Goal: Transaction & Acquisition: Purchase product/service

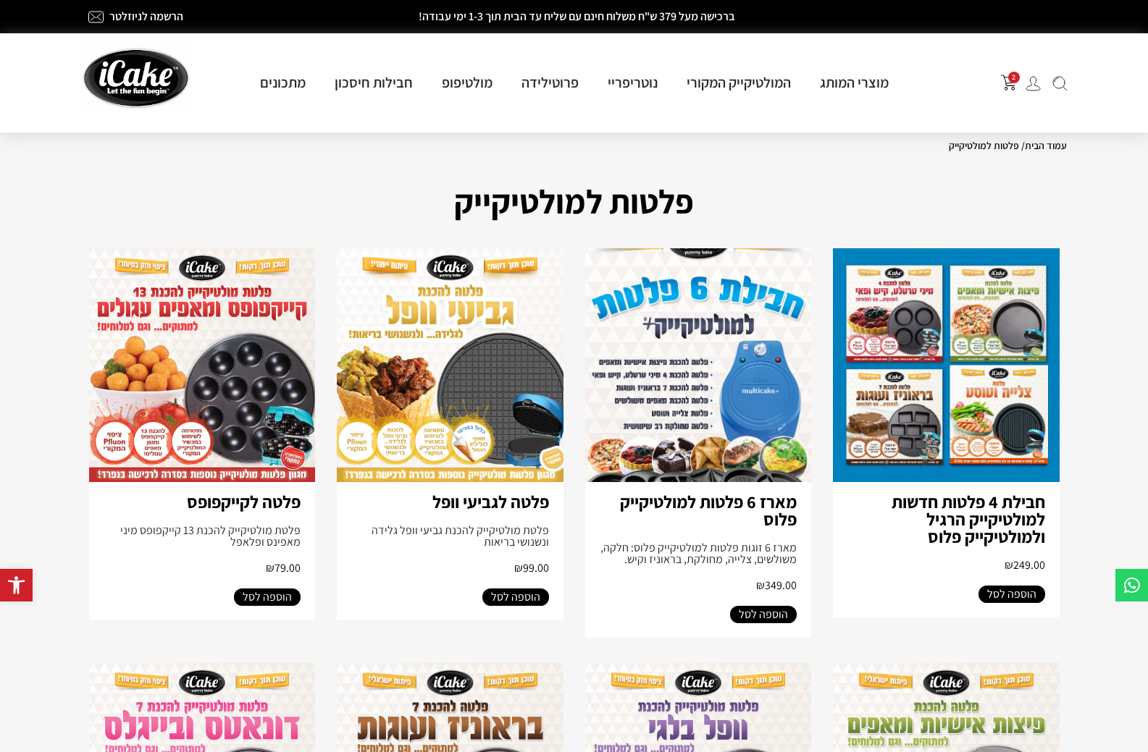
click at [1015, 86] on img "פתח עגלת קניות צדדית" at bounding box center [1009, 83] width 16 height 16
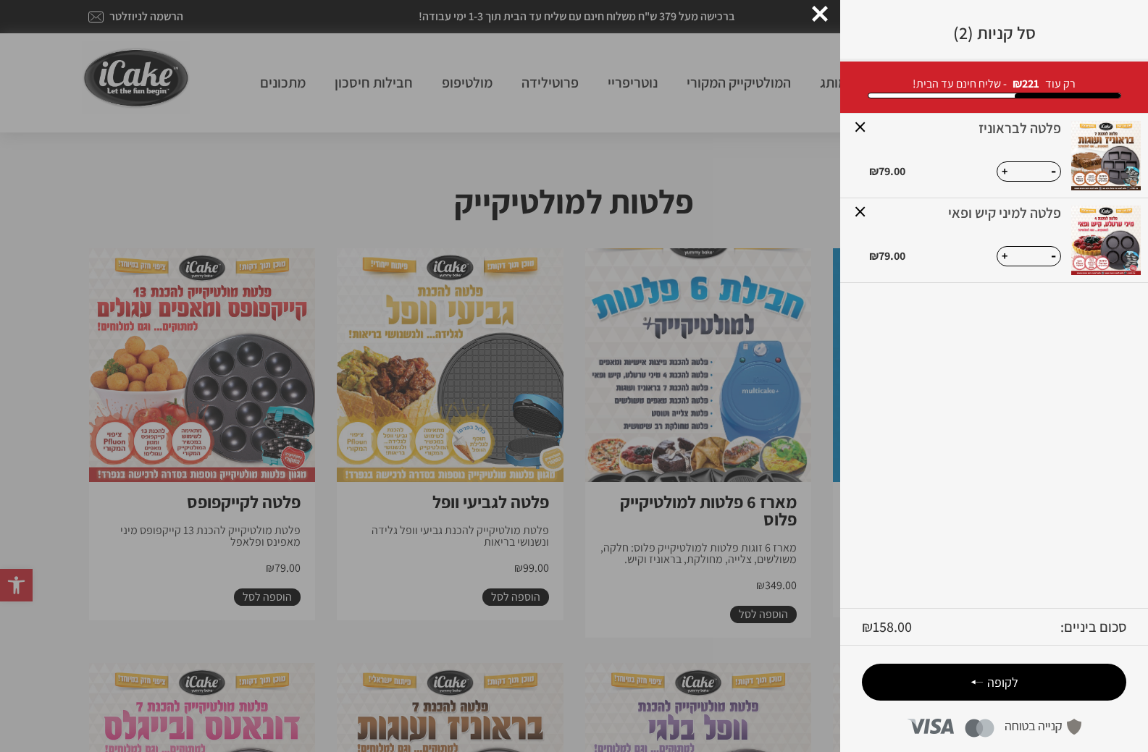
click at [978, 680] on icon at bounding box center [976, 682] width 13 height 17
click at [818, 7] on div at bounding box center [820, 14] width 16 height 16
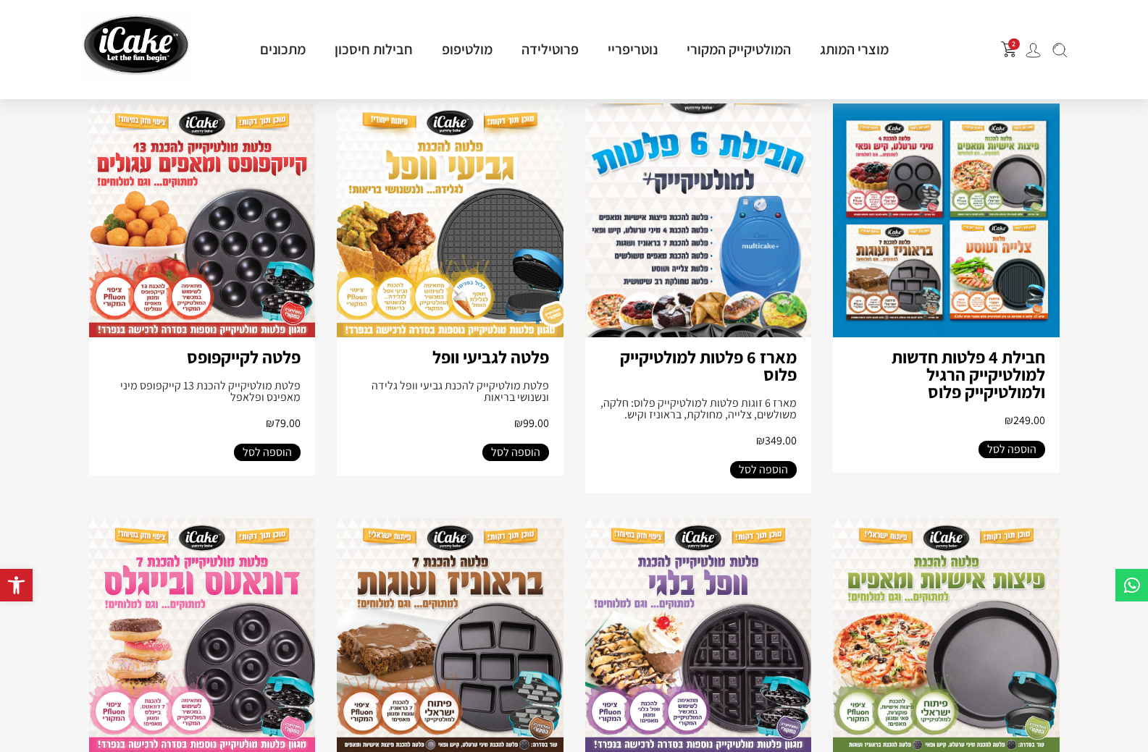
scroll to position [72, 0]
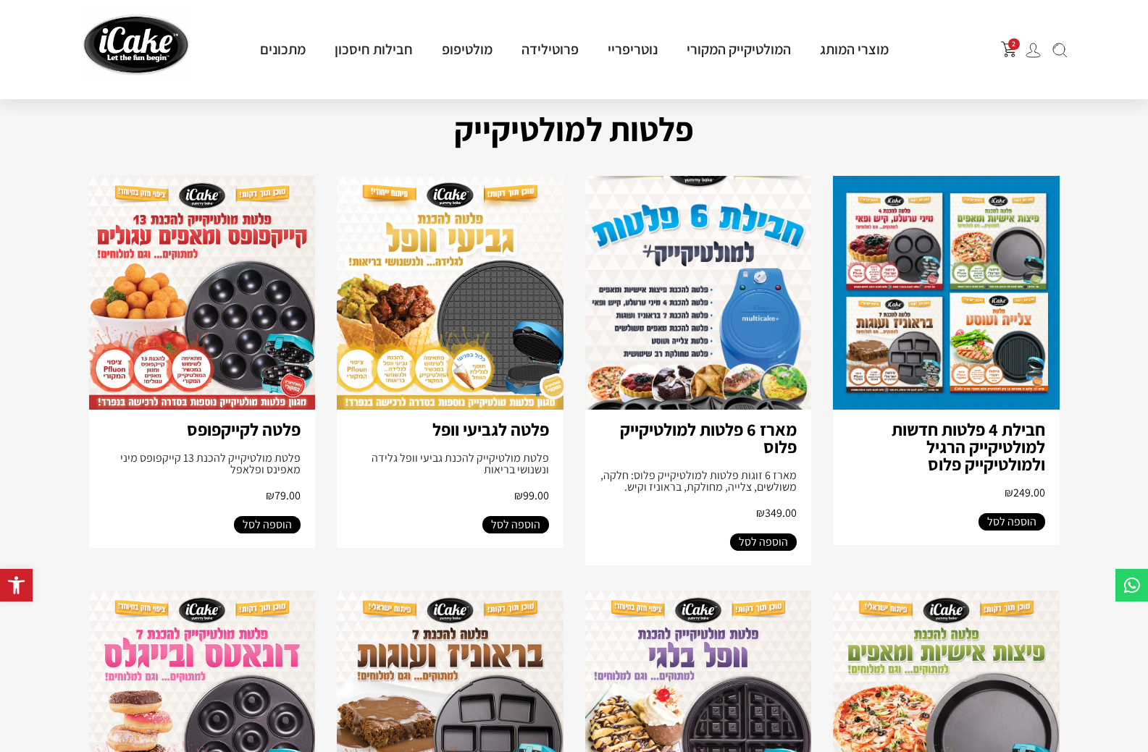
click at [986, 435] on link "חבילת 4 פלטות חדשות למולטיקייק הרגיל ולמולטיקייק פלוס" at bounding box center [968, 447] width 154 height 58
click at [1002, 49] on img "פתח עגלת קניות צדדית" at bounding box center [1009, 49] width 16 height 16
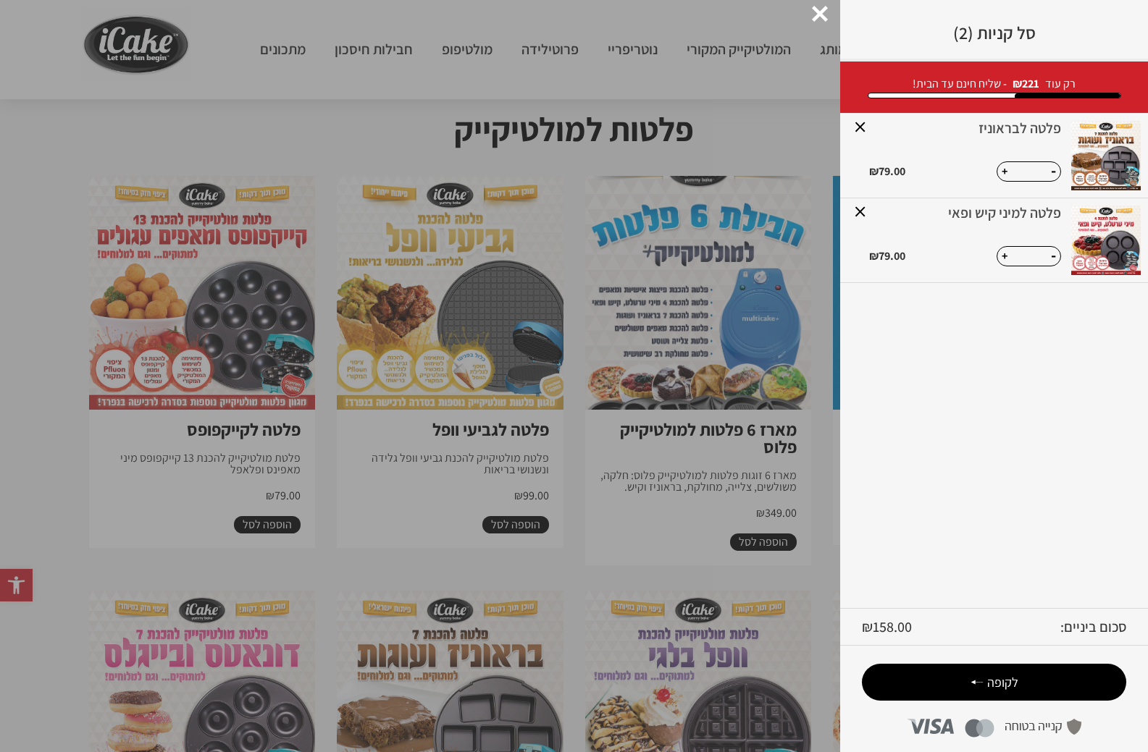
click at [1001, 689] on span "לקופה" at bounding box center [1002, 682] width 31 height 17
click at [815, 19] on div at bounding box center [820, 14] width 16 height 16
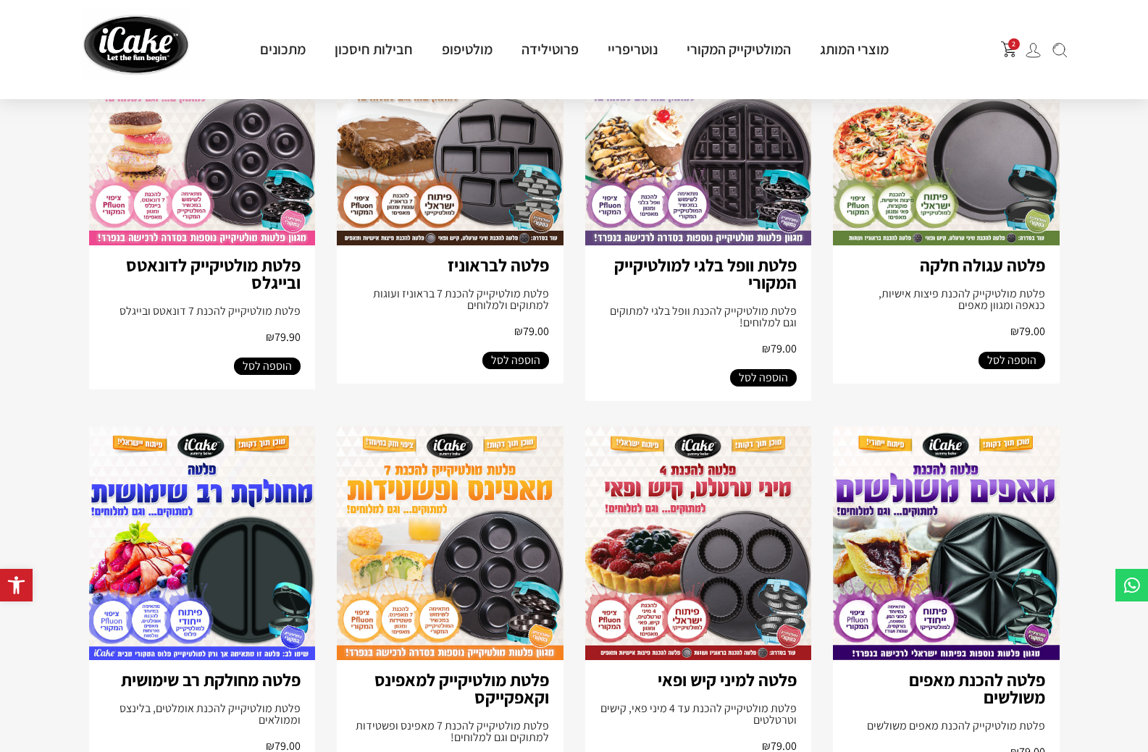
scroll to position [724, 0]
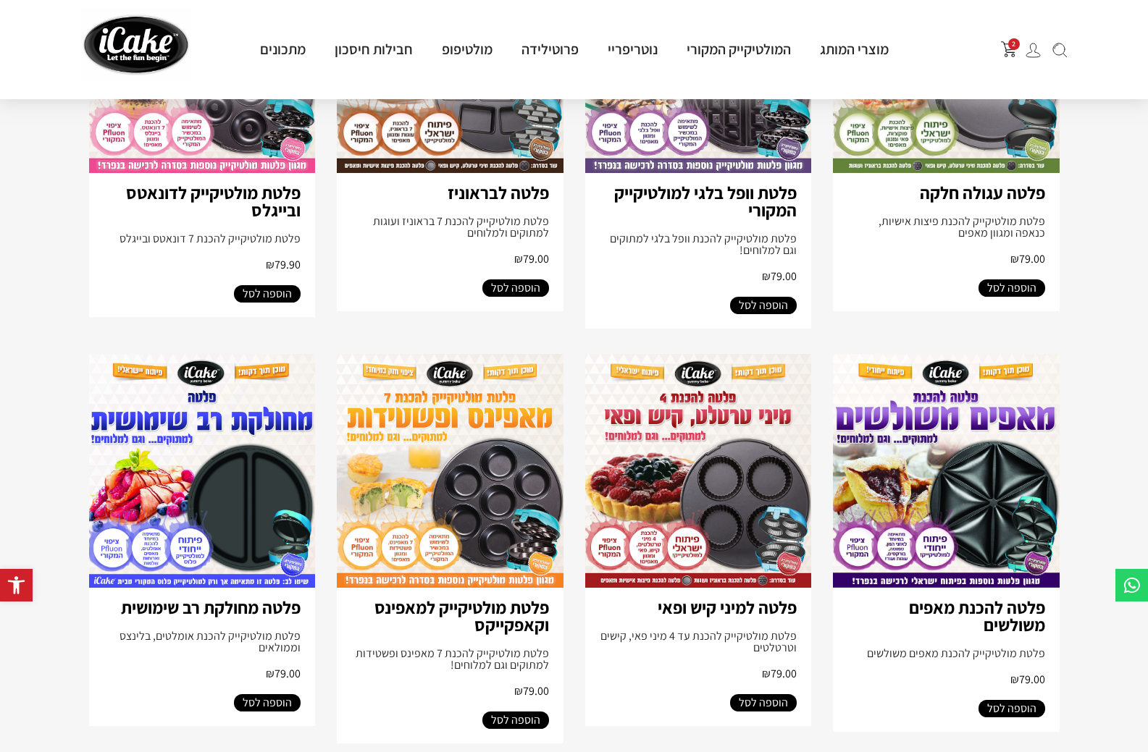
click at [201, 517] on img at bounding box center [202, 471] width 227 height 234
click at [200, 518] on img at bounding box center [202, 471] width 227 height 234
click at [174, 526] on img at bounding box center [202, 471] width 227 height 234
click at [198, 490] on img at bounding box center [202, 471] width 227 height 234
click at [692, 522] on img at bounding box center [698, 471] width 227 height 234
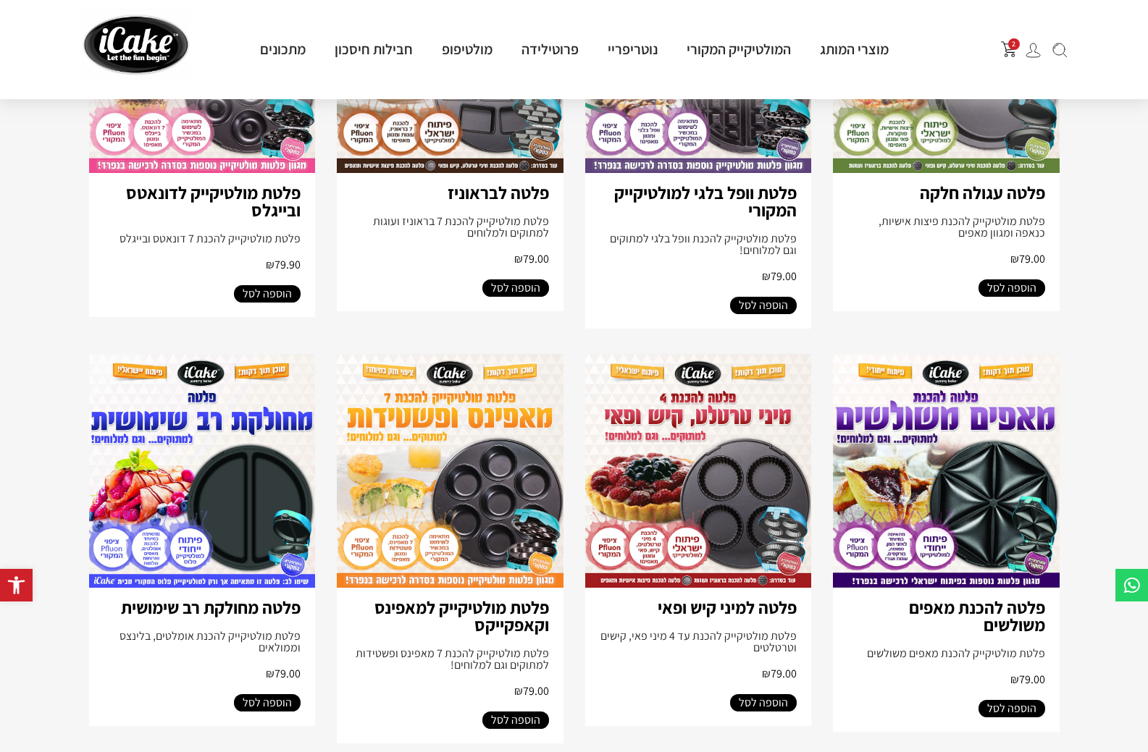
scroll to position [507, 0]
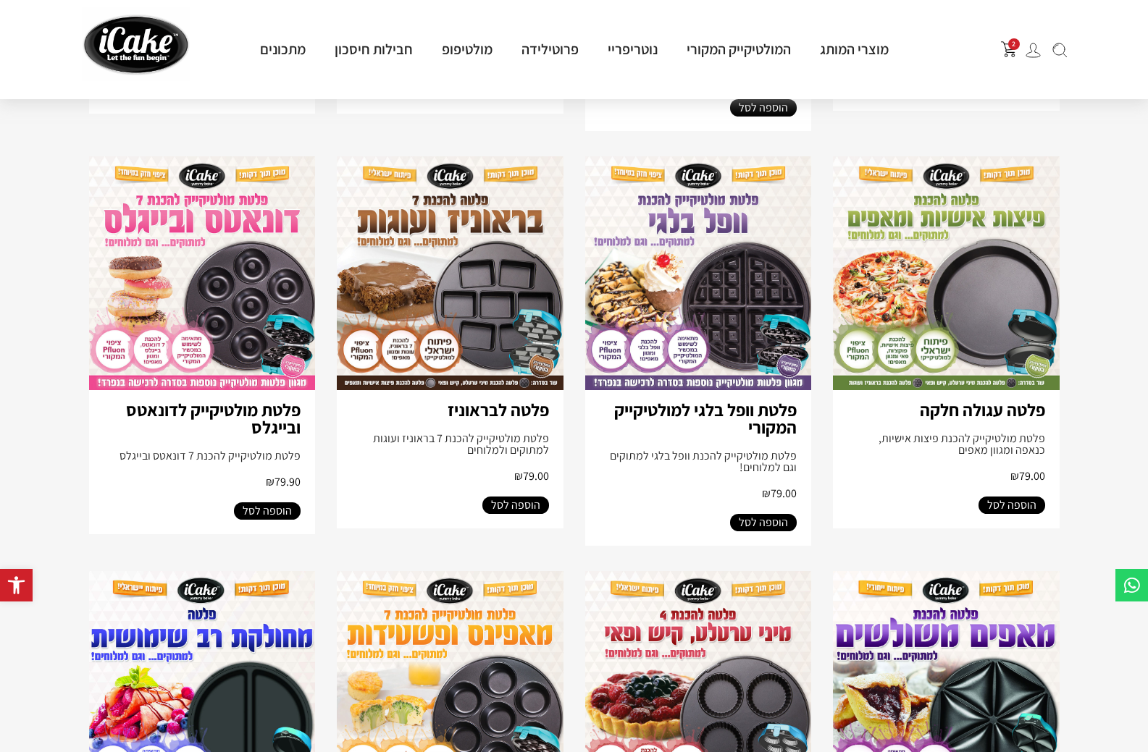
click at [912, 267] on img at bounding box center [946, 273] width 227 height 234
click at [936, 281] on img at bounding box center [946, 273] width 227 height 234
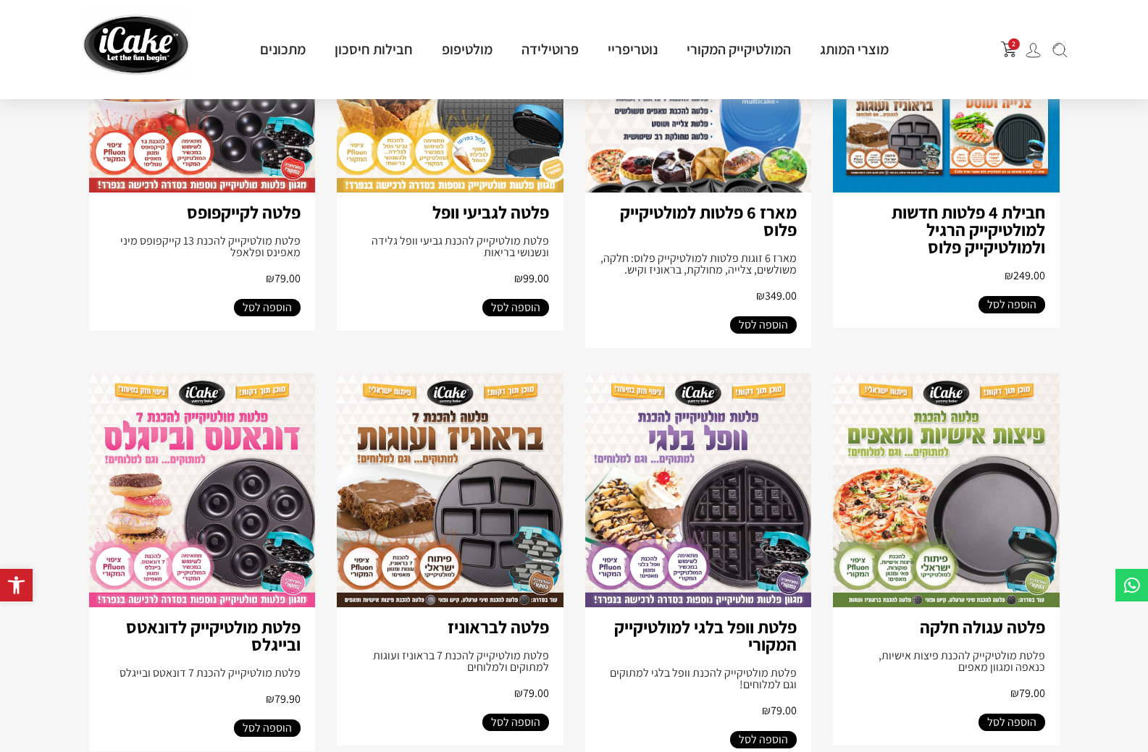
scroll to position [145, 0]
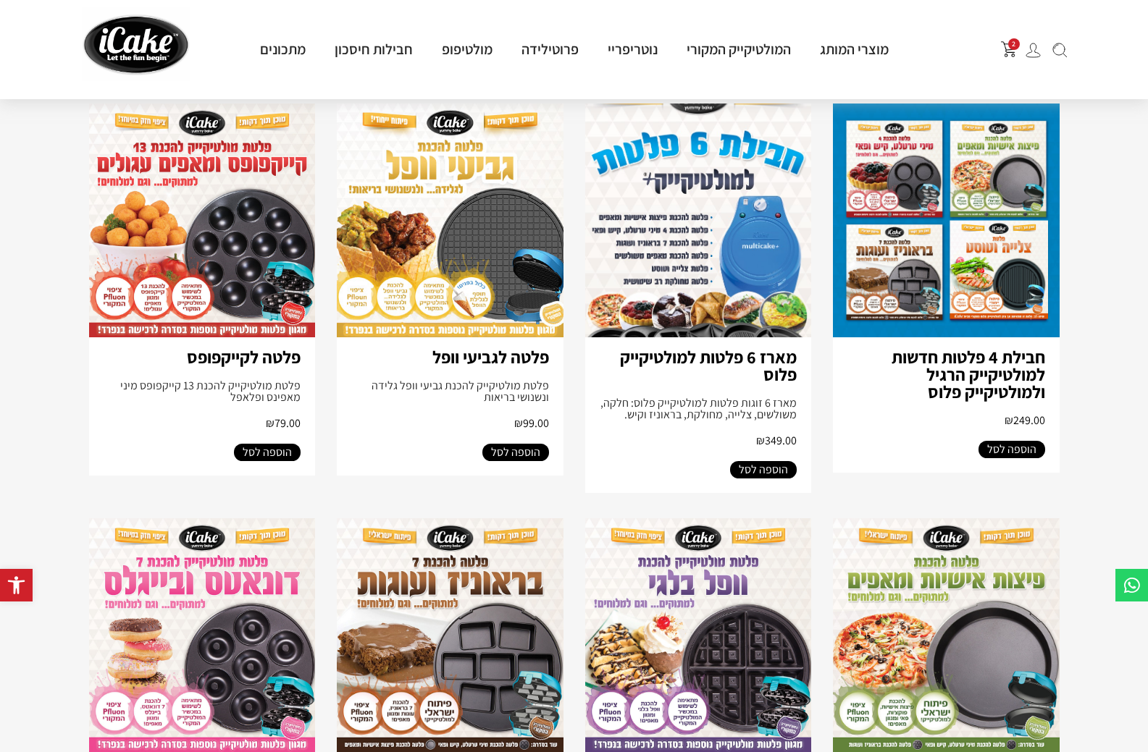
click at [1019, 458] on span "הוספה לסל" at bounding box center [1011, 449] width 49 height 17
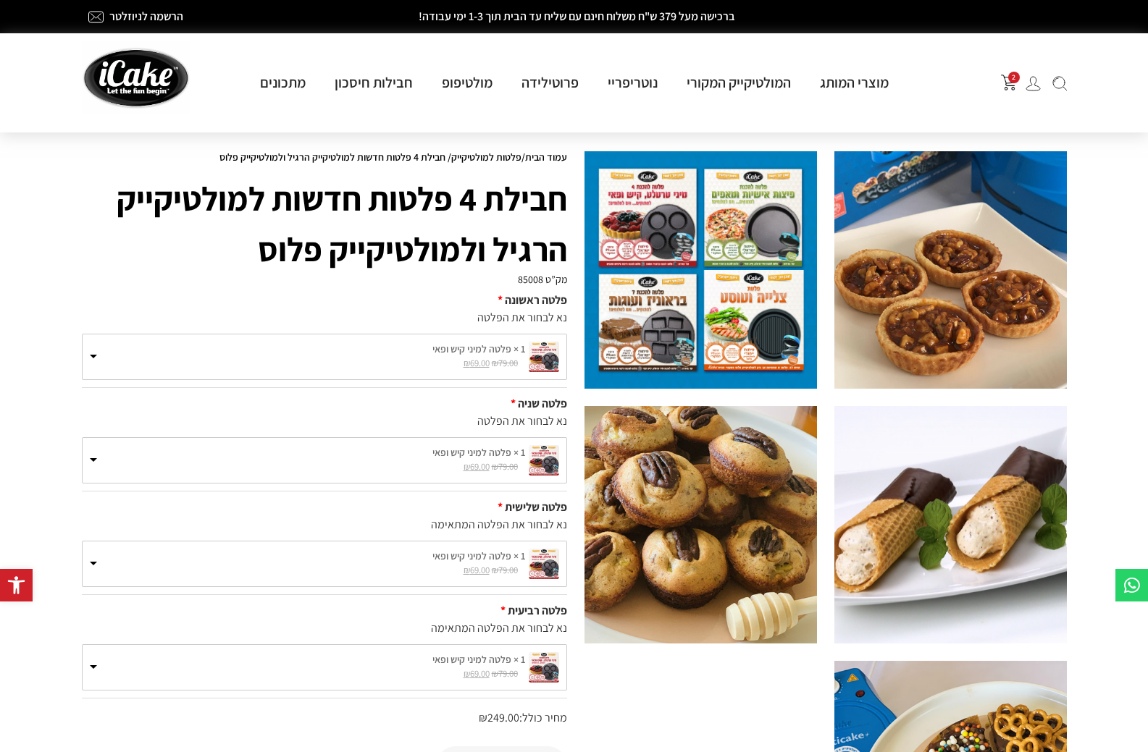
click at [780, 239] on img at bounding box center [700, 270] width 232 height 238
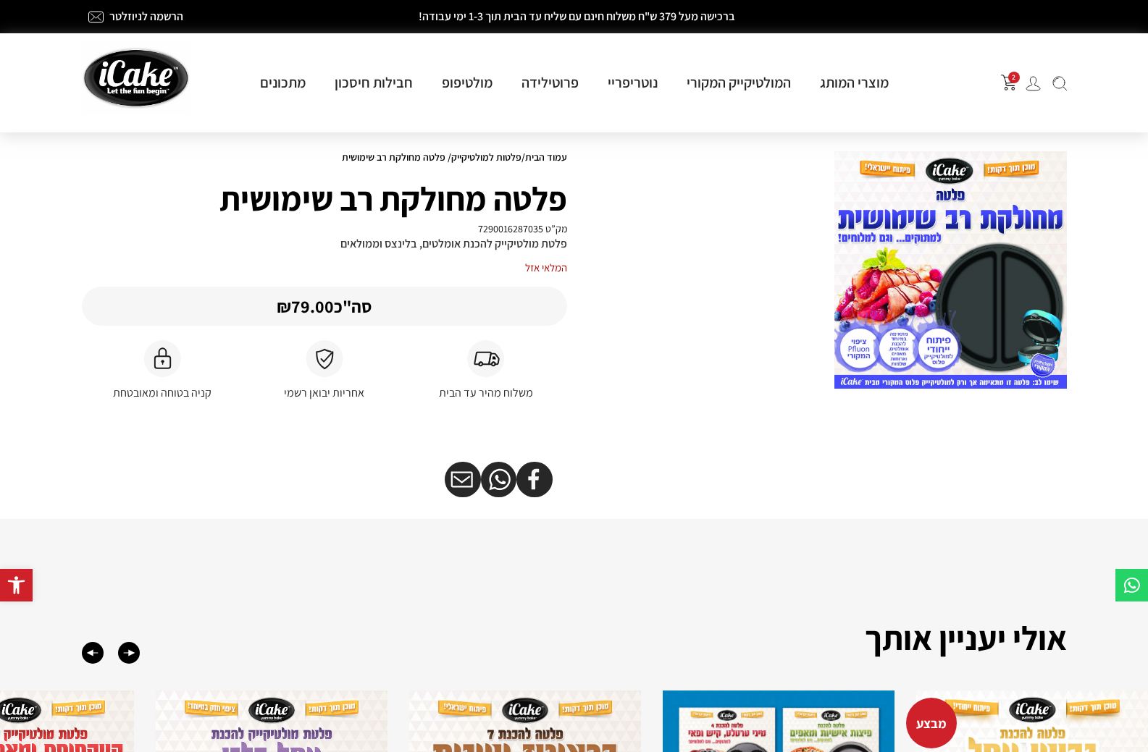
click at [913, 324] on img at bounding box center [950, 270] width 232 height 238
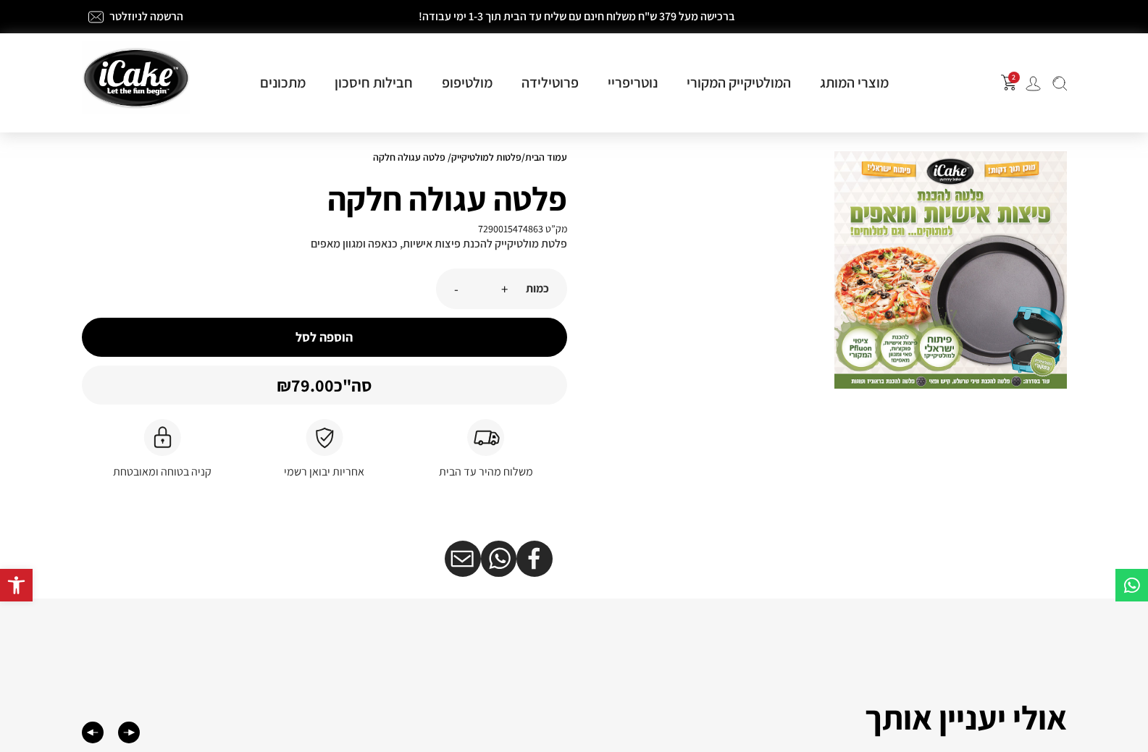
click at [978, 253] on img at bounding box center [950, 270] width 232 height 238
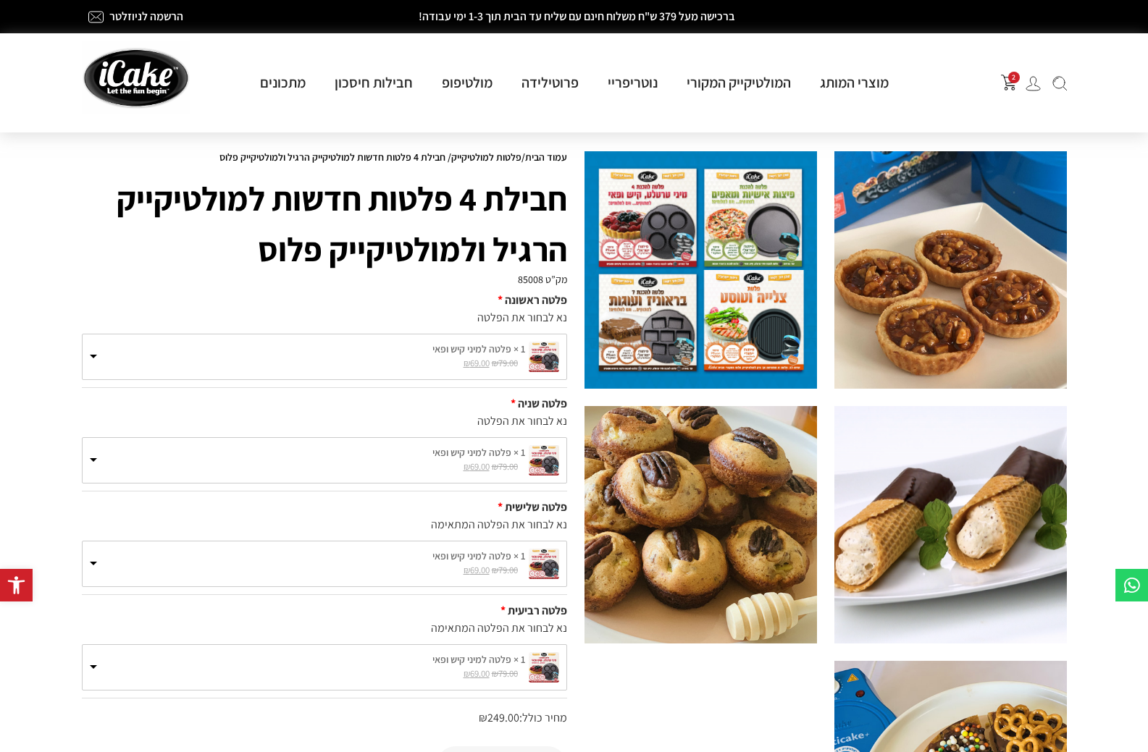
scroll to position [72, 0]
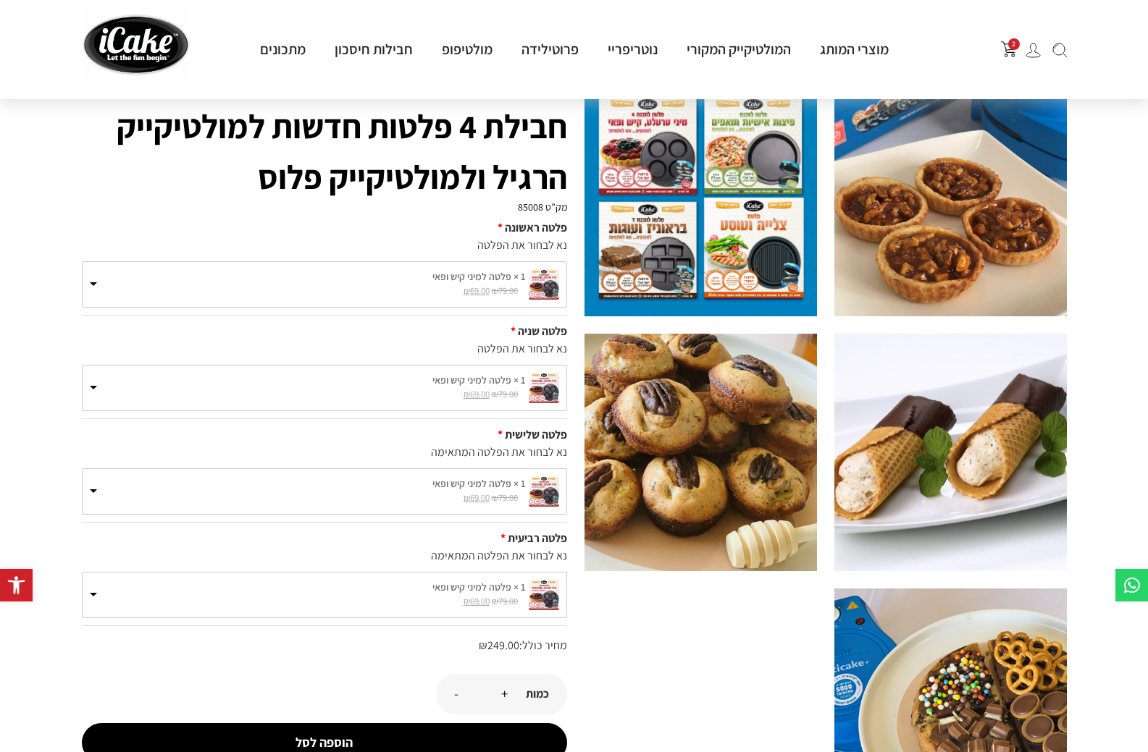
click at [90, 393] on span at bounding box center [93, 389] width 7 height 7
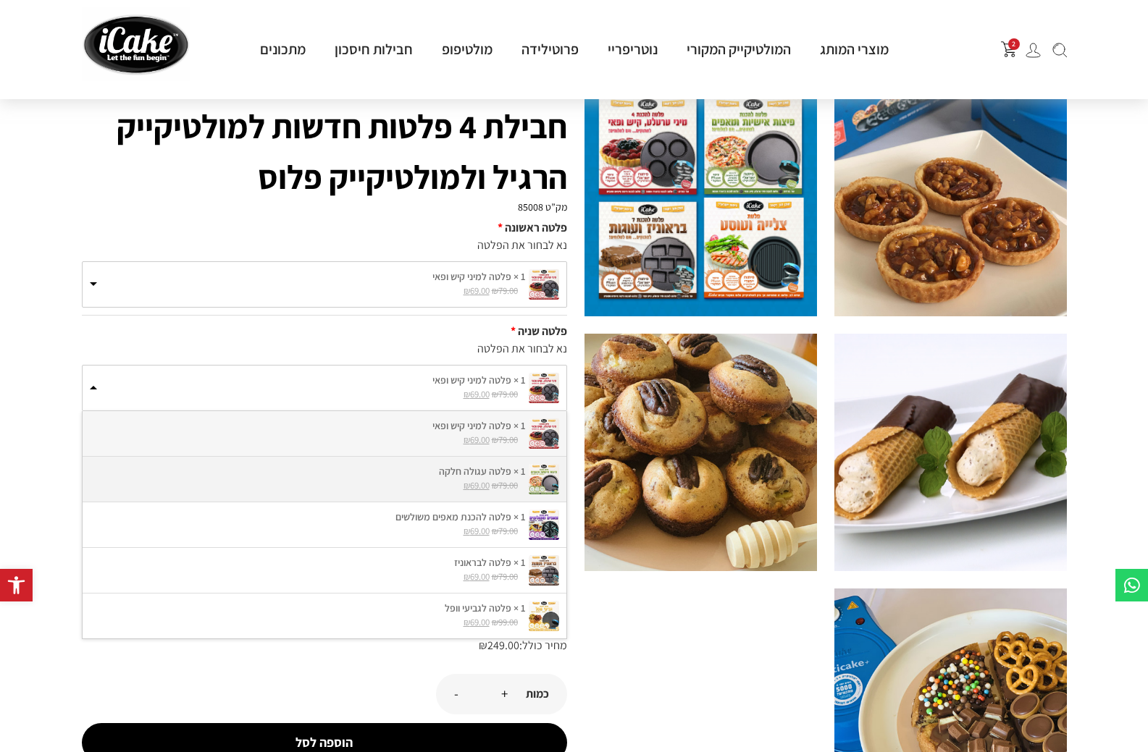
click at [413, 479] on label "1 × פלטה עגולה חלקה" at bounding box center [324, 471] width 469 height 15
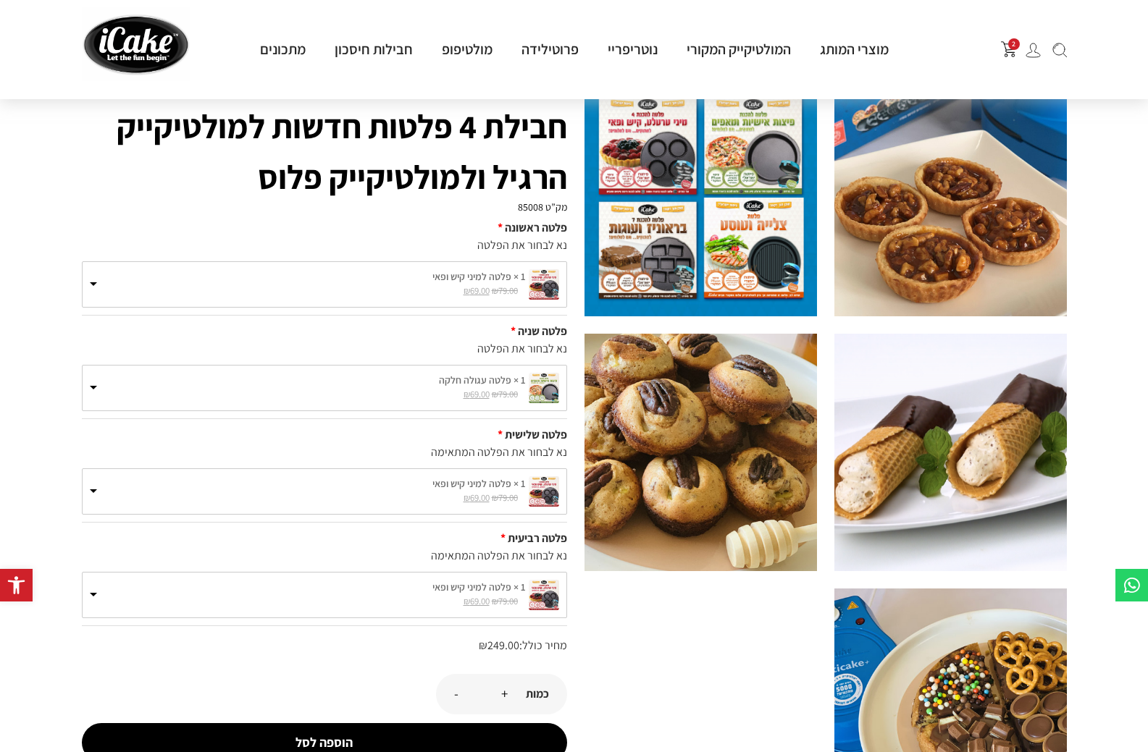
click at [93, 497] on span at bounding box center [93, 493] width 7 height 7
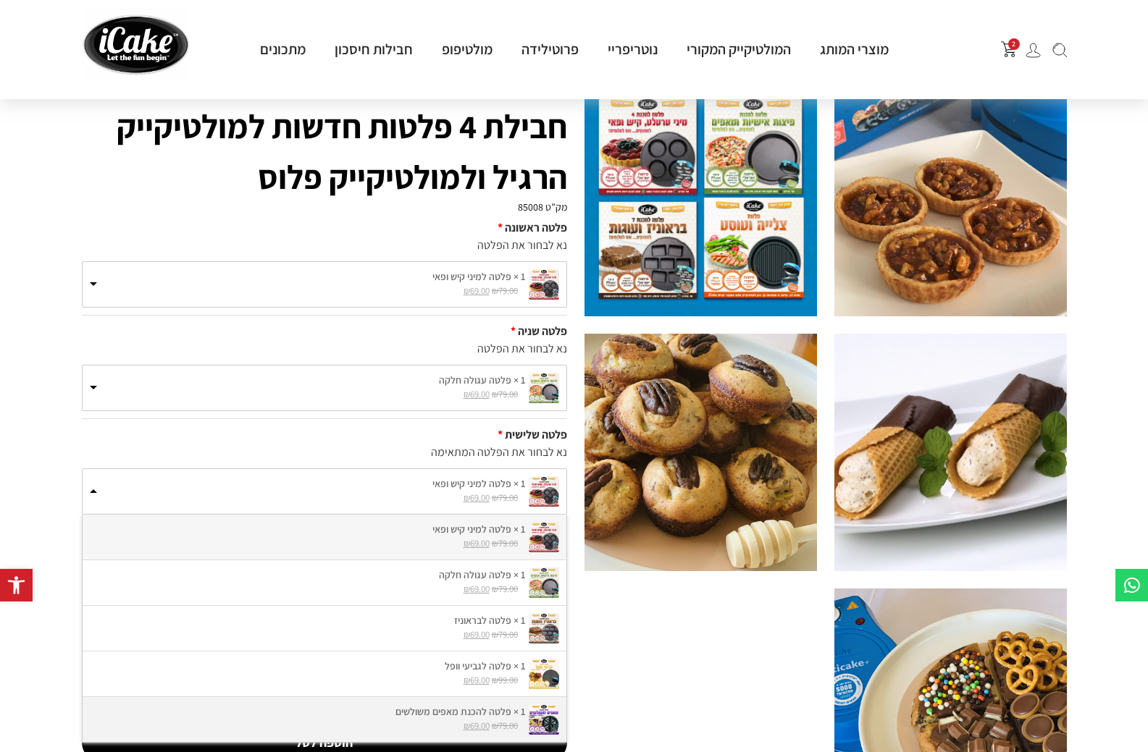
scroll to position [217, 0]
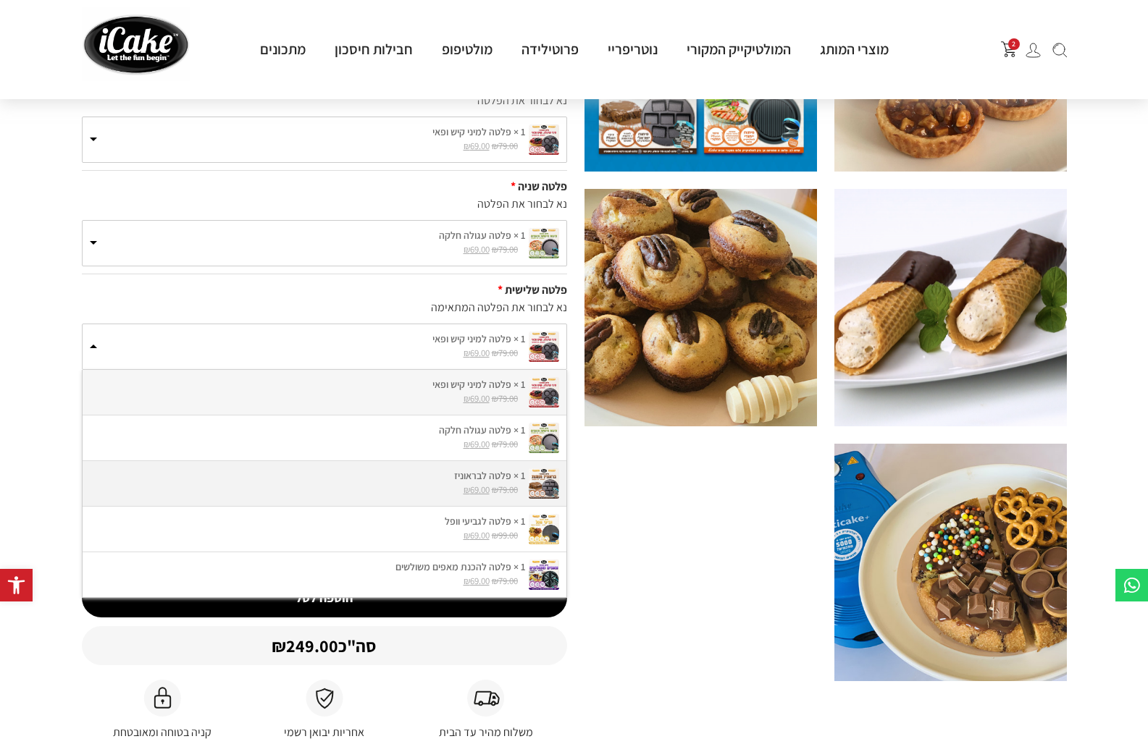
click at [489, 484] on label "1 × פלטה לבראוניז" at bounding box center [324, 476] width 469 height 15
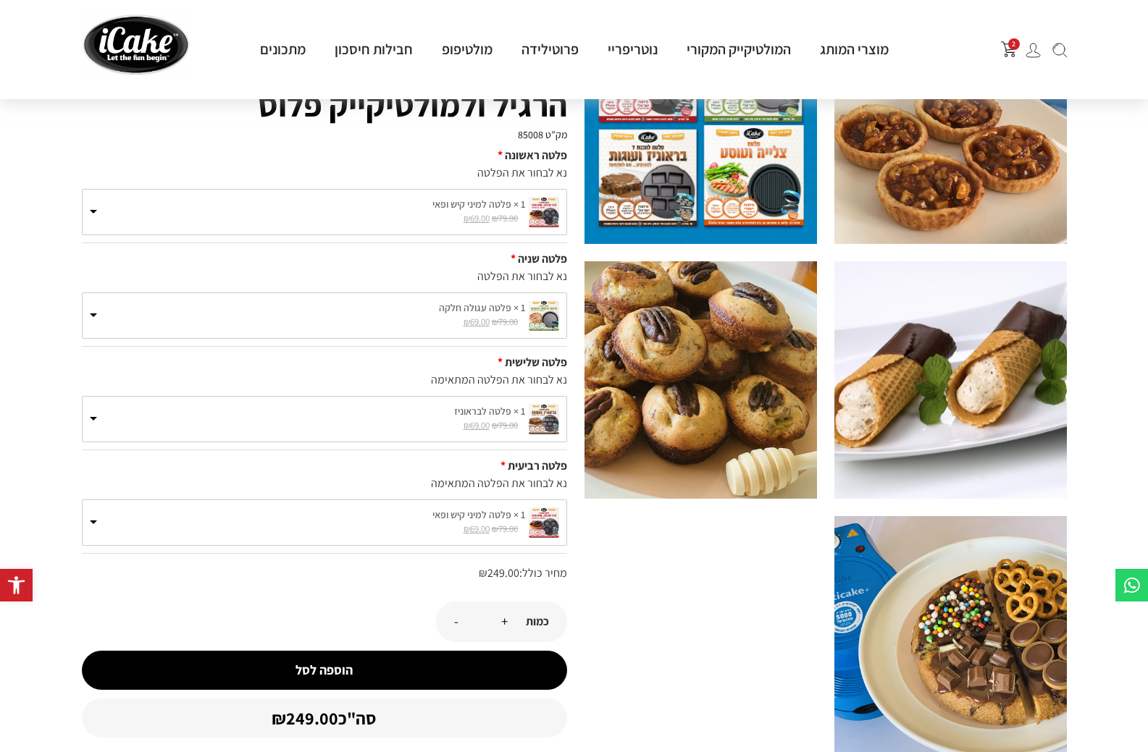
scroll to position [72, 0]
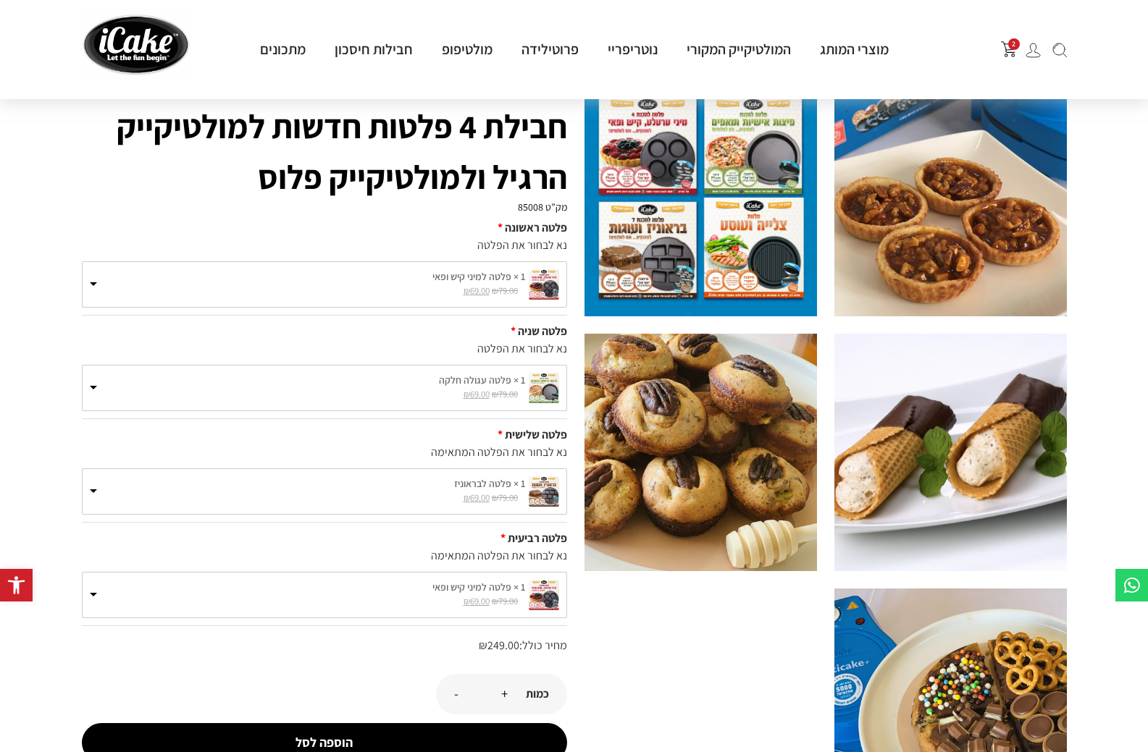
click at [96, 600] on span at bounding box center [93, 596] width 7 height 7
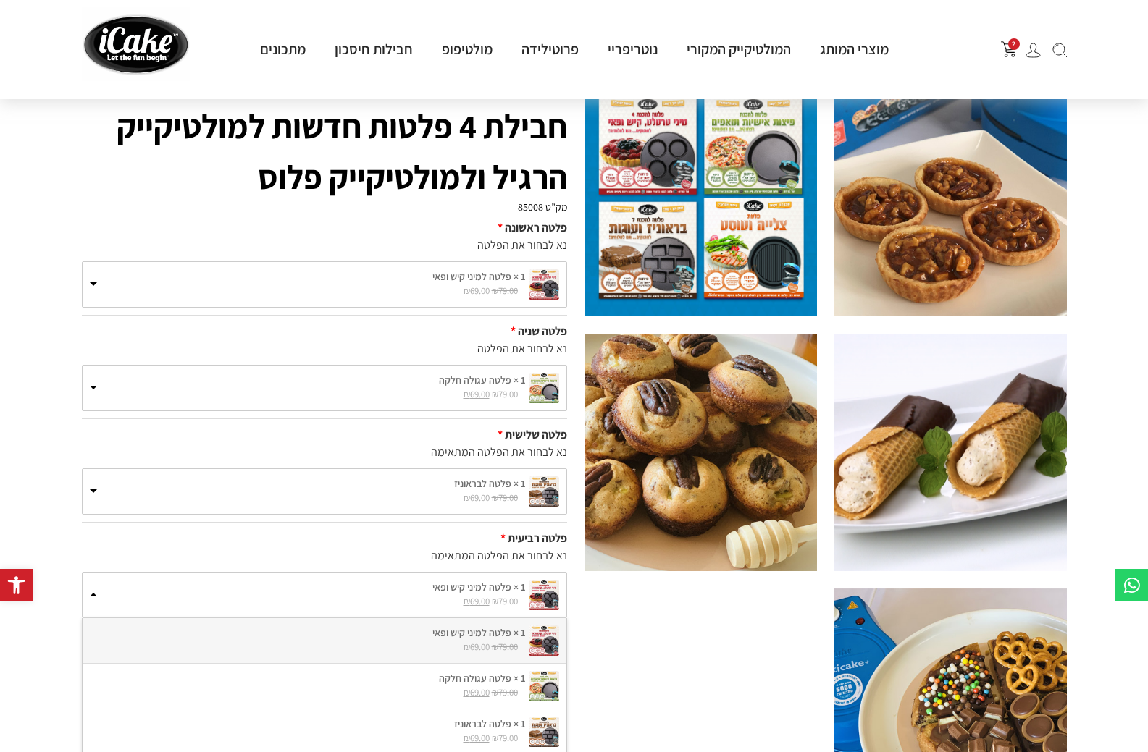
scroll to position [0, 0]
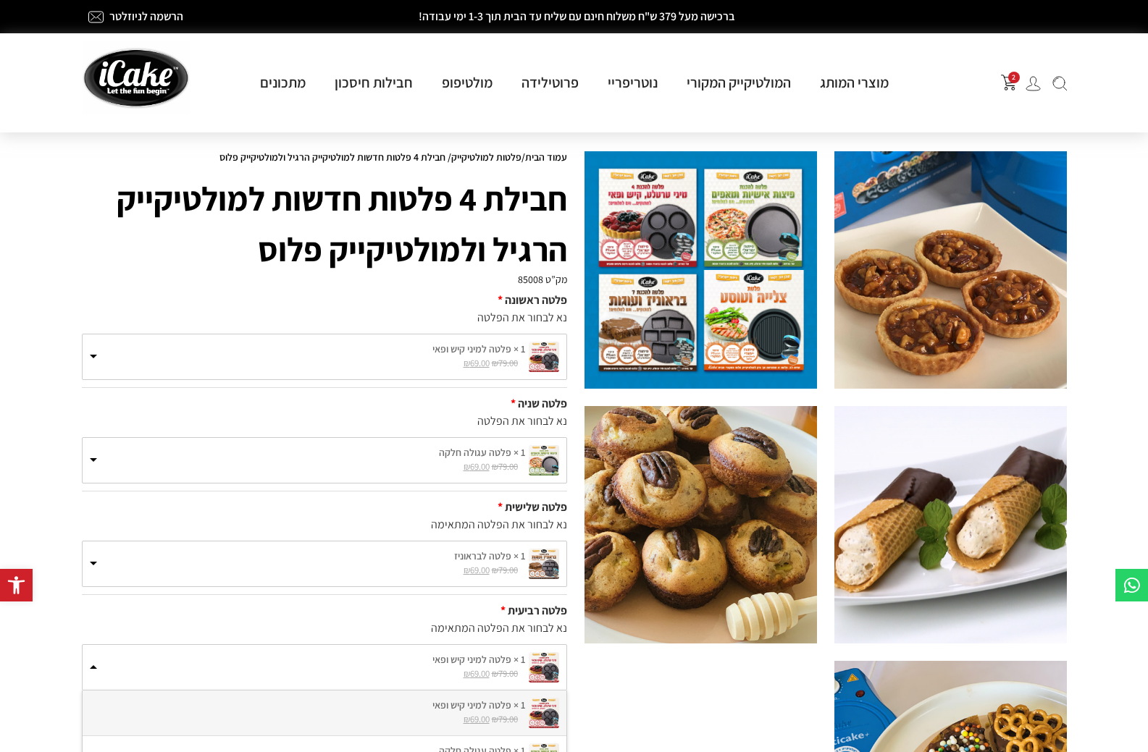
click at [542, 366] on img at bounding box center [544, 357] width 30 height 30
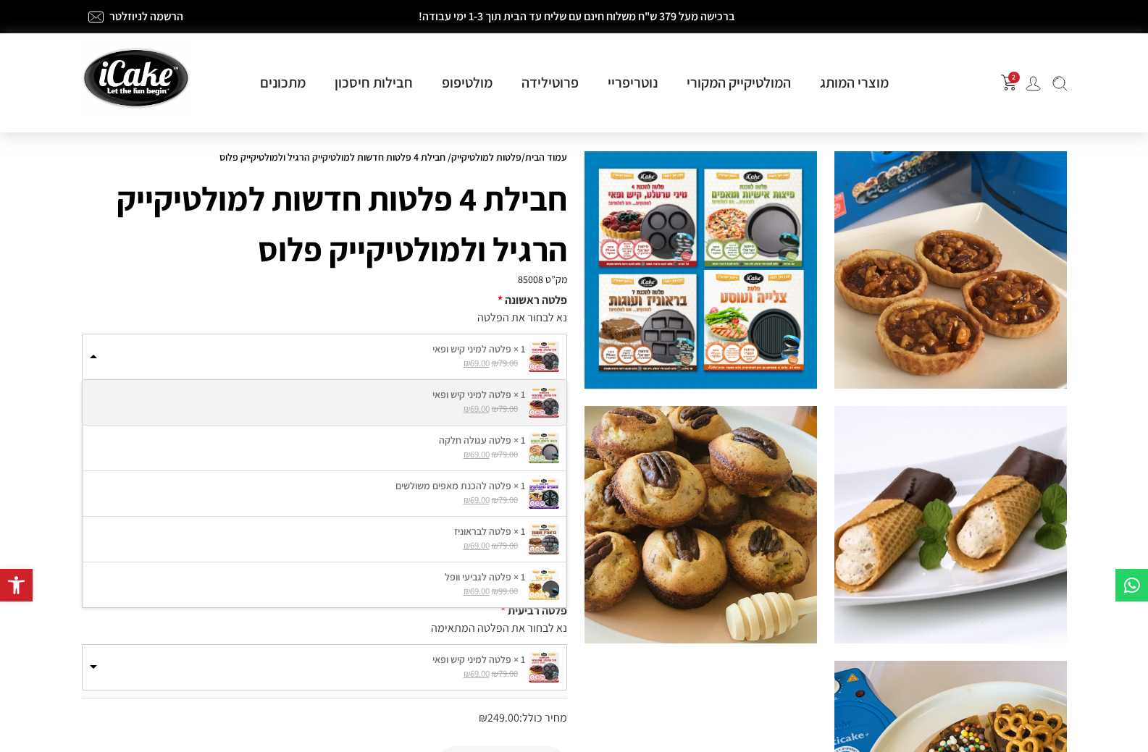
click at [530, 401] on img at bounding box center [544, 402] width 30 height 30
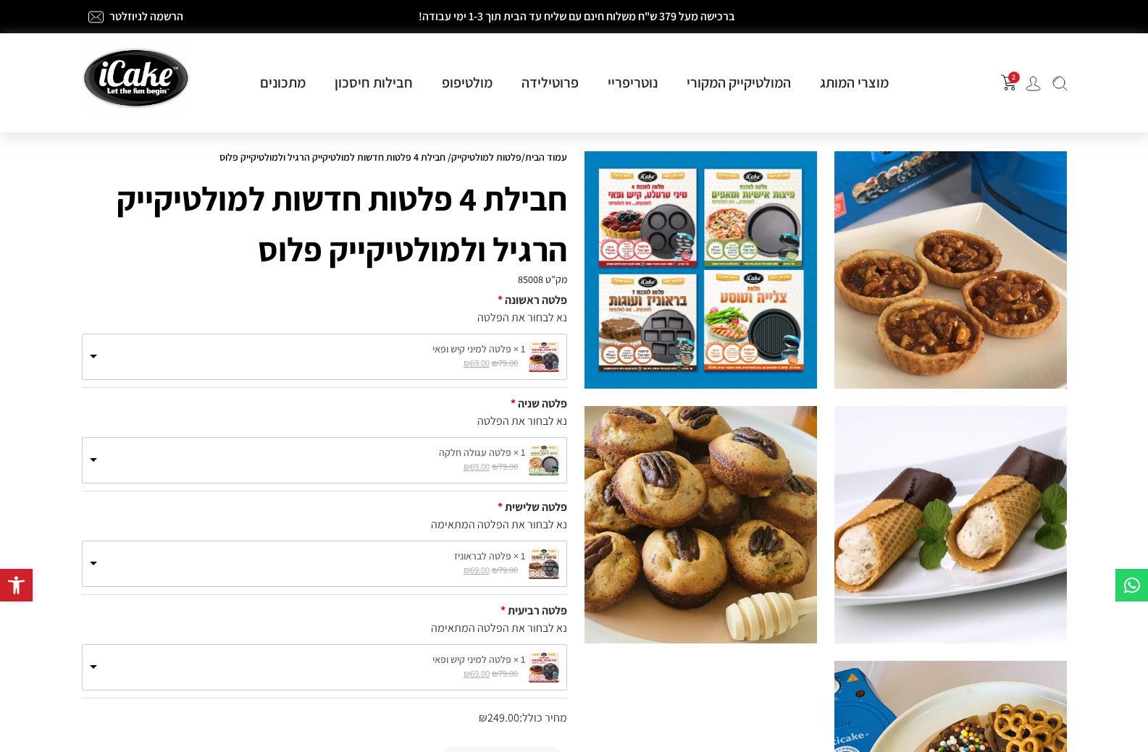
click at [547, 475] on img at bounding box center [544, 460] width 30 height 30
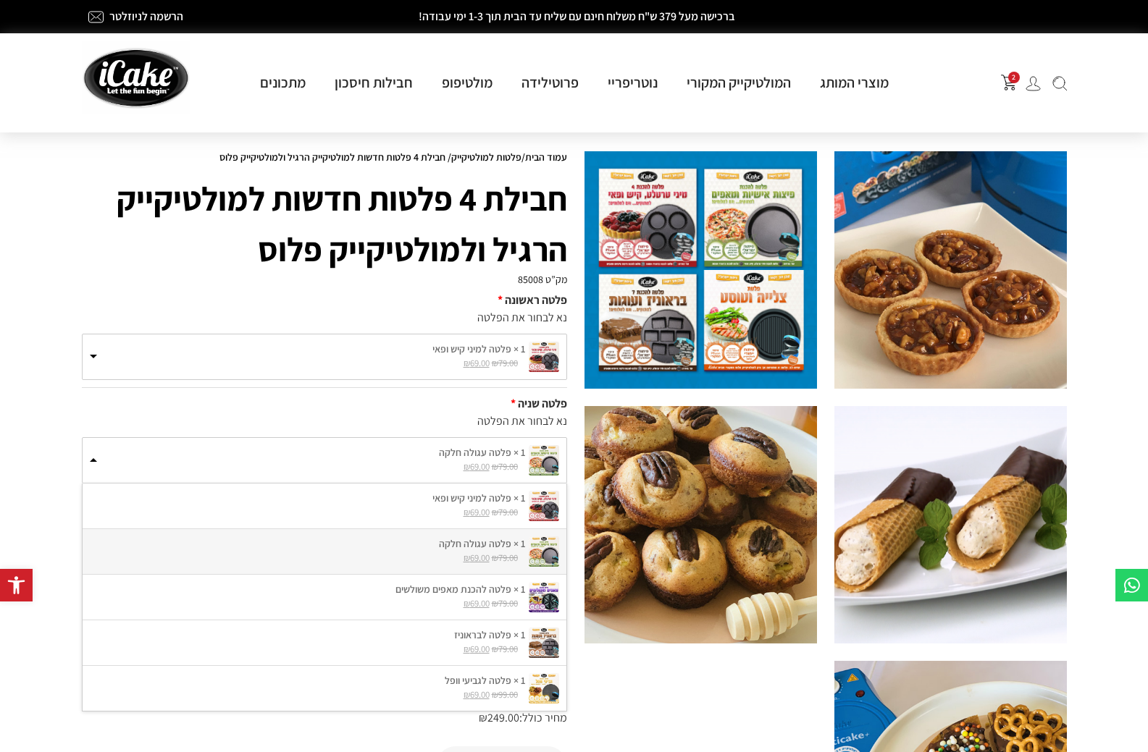
click at [546, 475] on img at bounding box center [544, 460] width 30 height 30
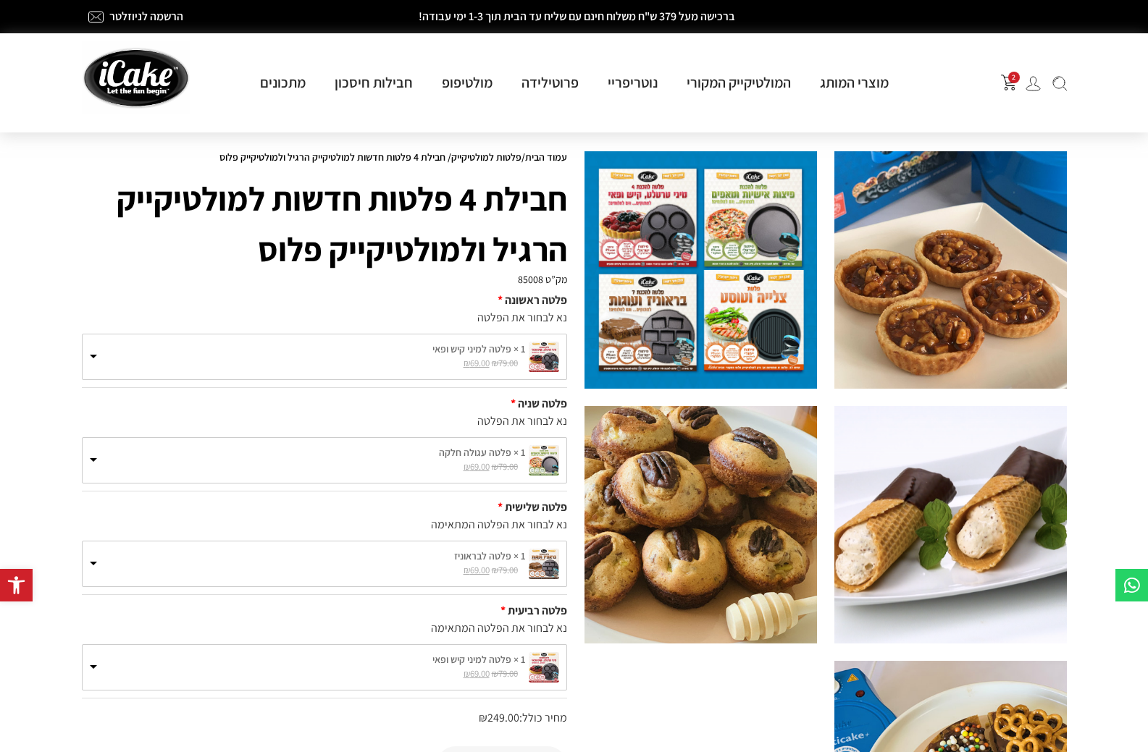
scroll to position [145, 0]
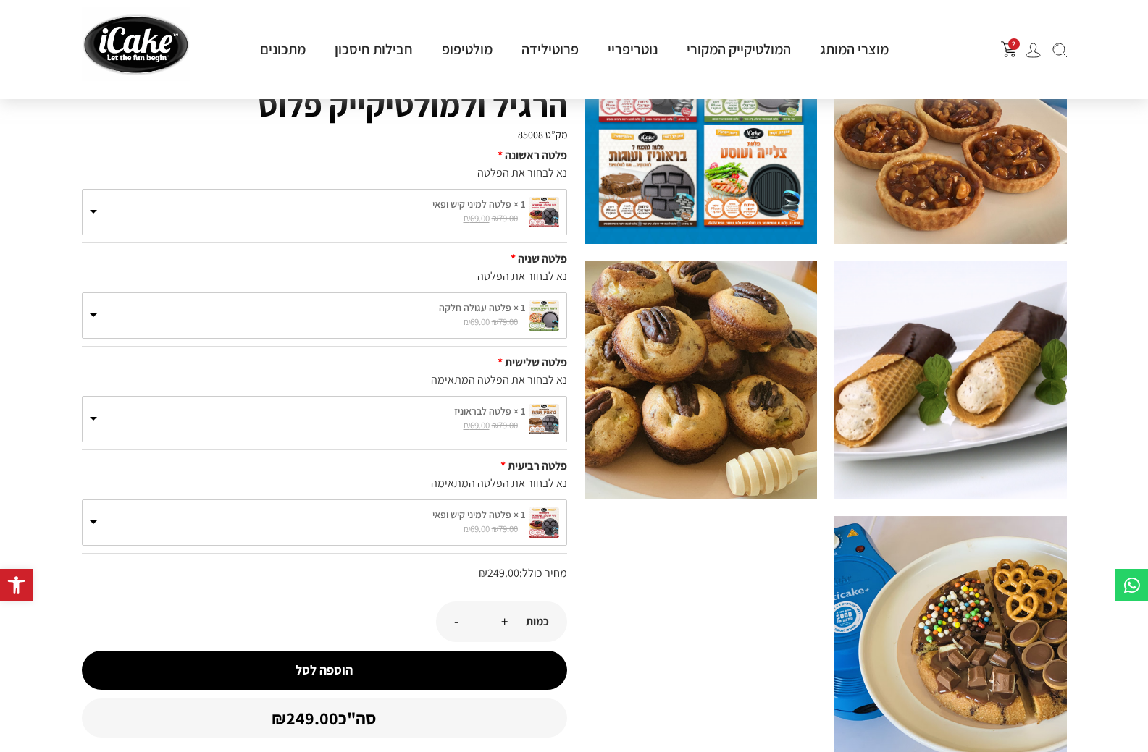
click at [92, 523] on label "1 × פלטה למיני קיש ופאי" at bounding box center [324, 515] width 469 height 15
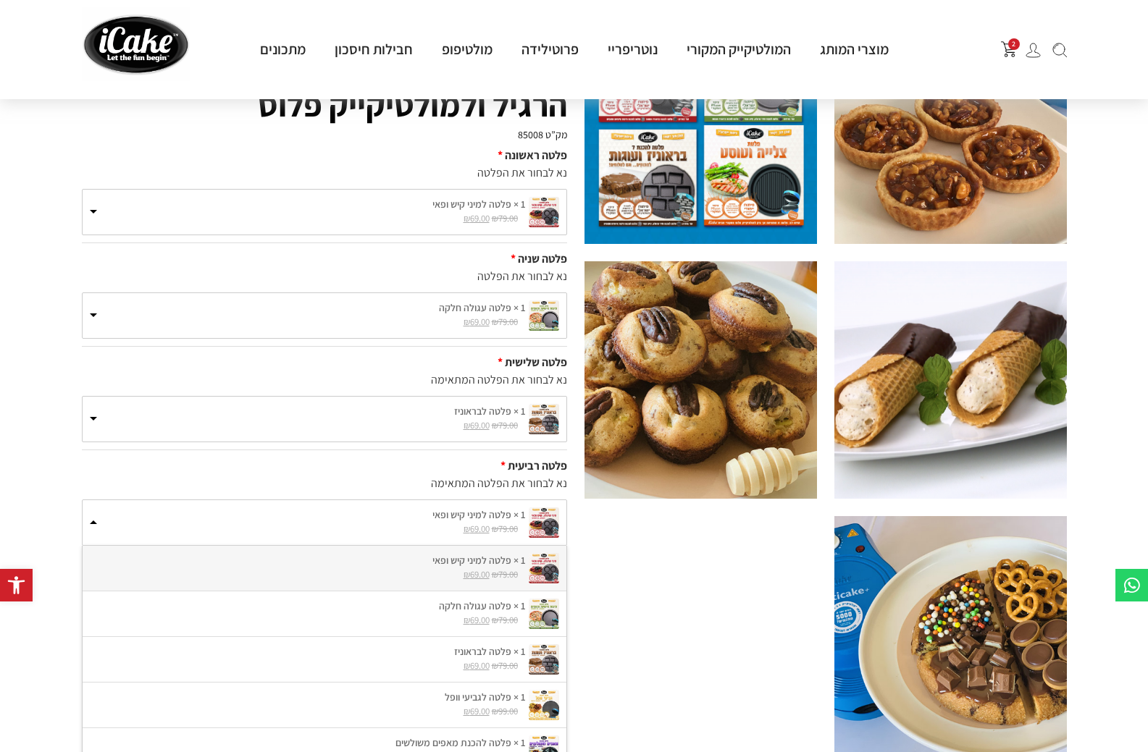
scroll to position [362, 0]
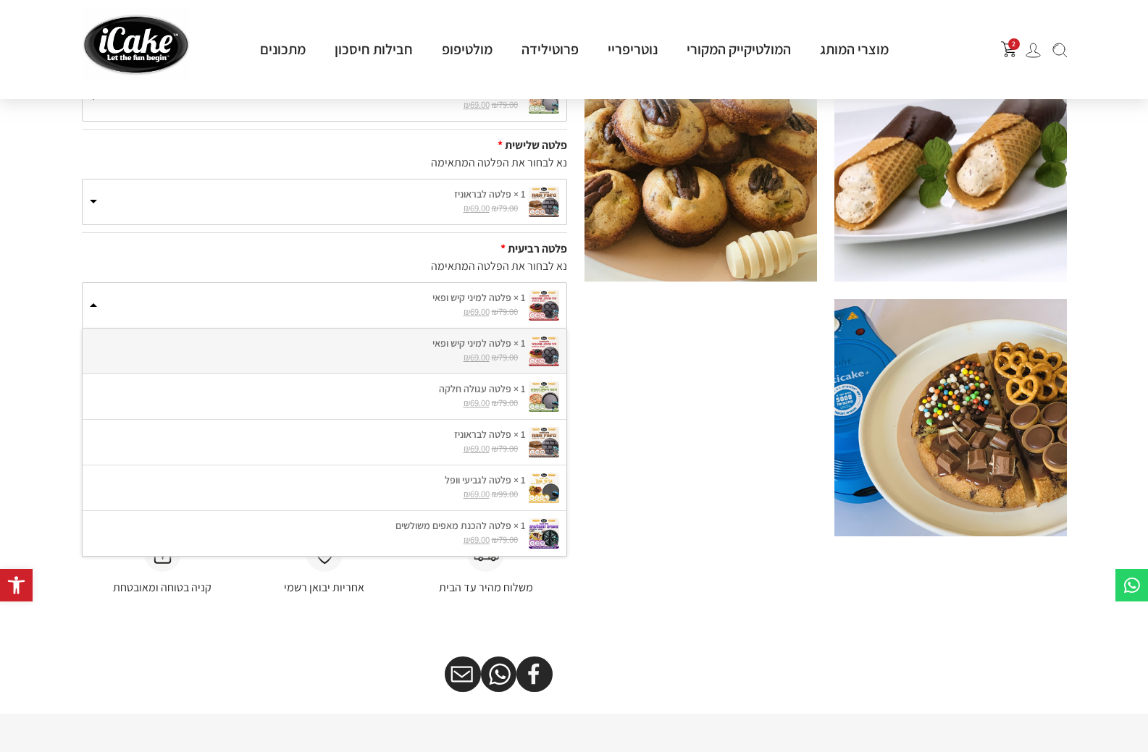
click at [727, 401] on div at bounding box center [825, 162] width 482 height 747
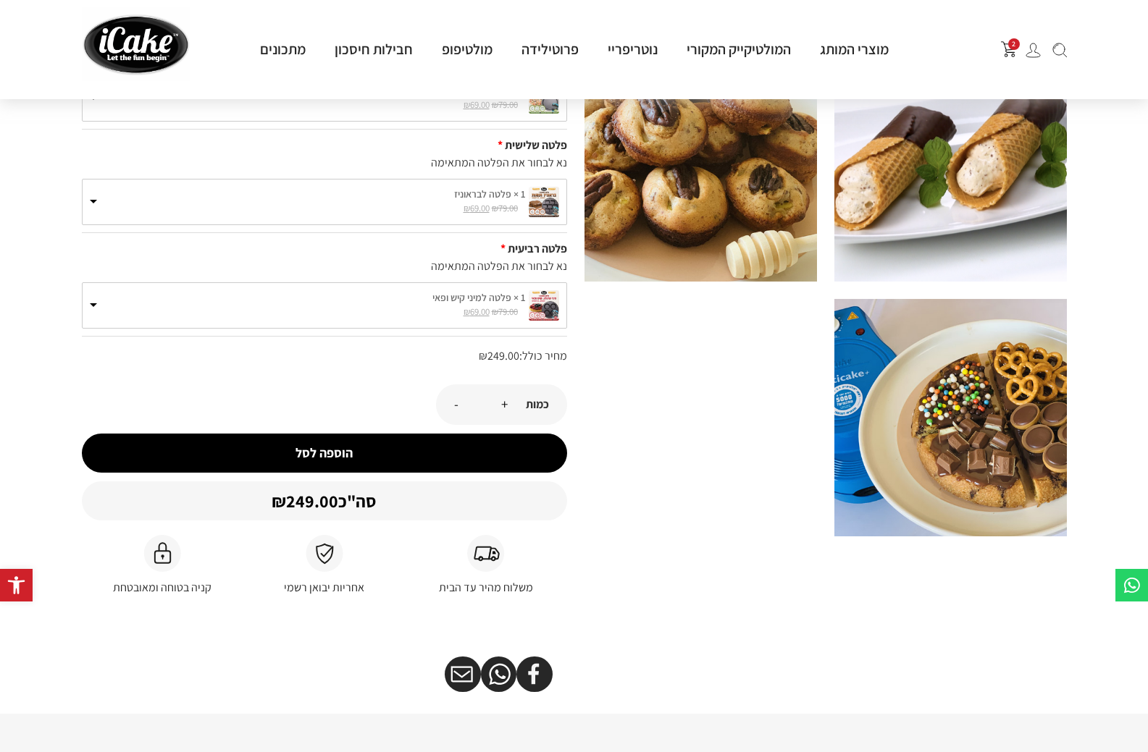
click at [1010, 43] on span "2" at bounding box center [1014, 44] width 12 height 12
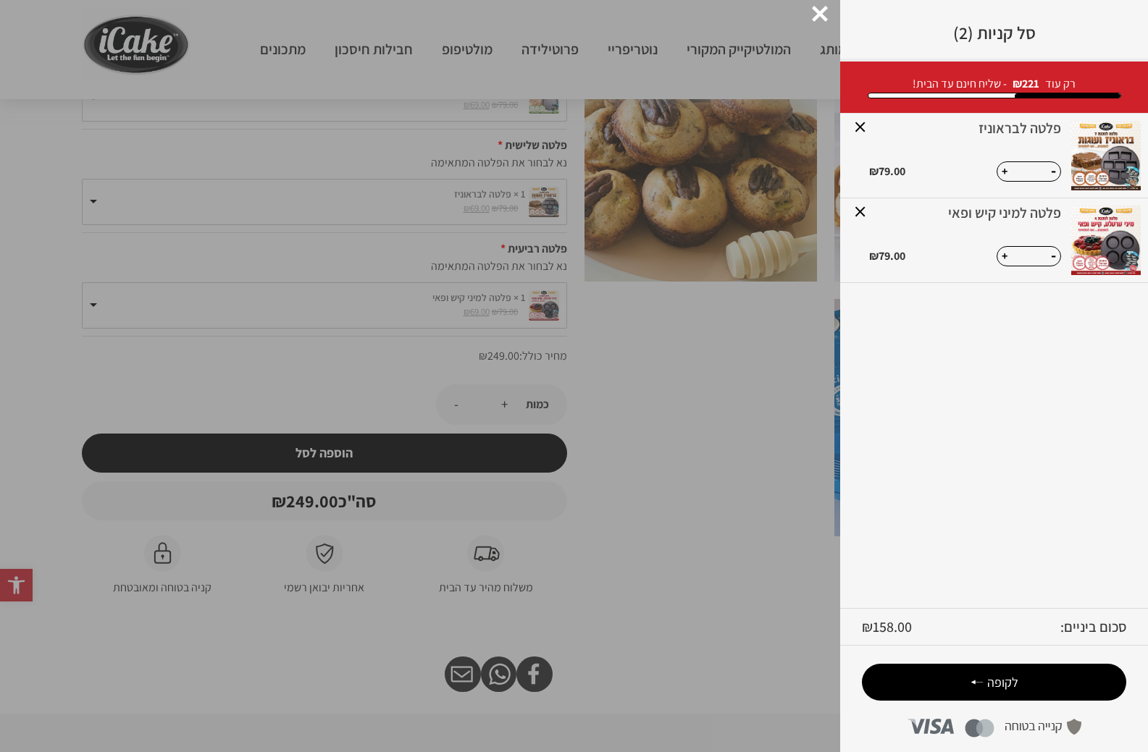
click at [980, 683] on icon at bounding box center [976, 682] width 13 height 17
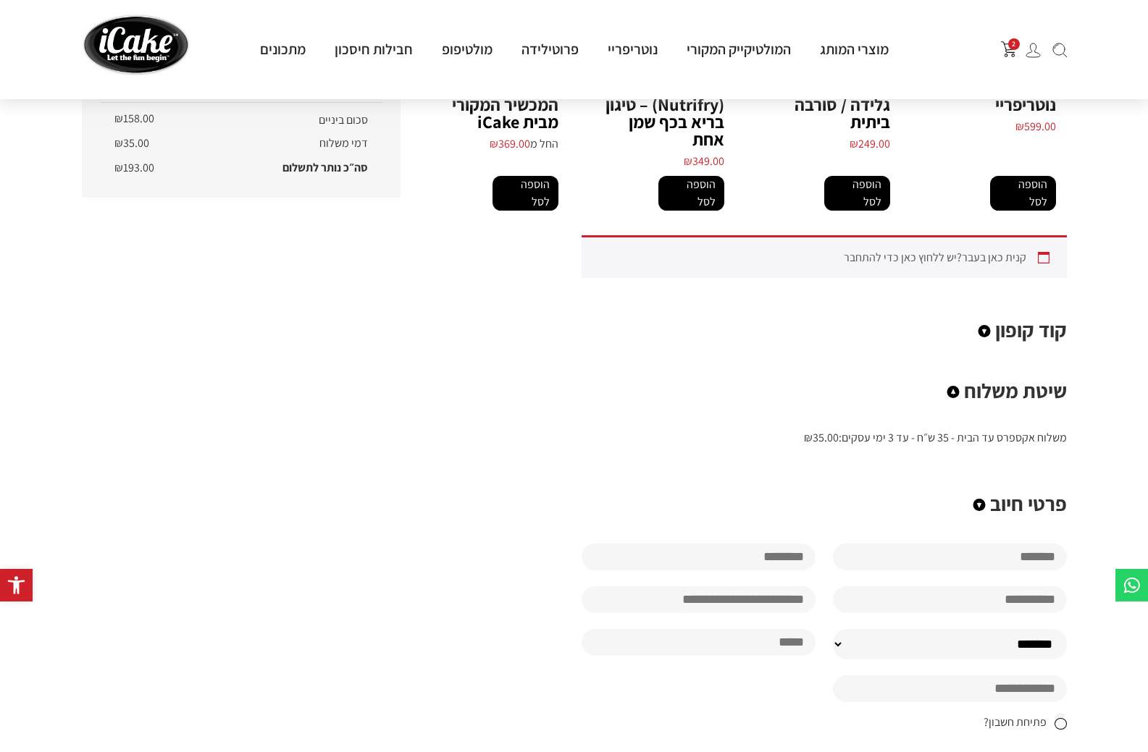
scroll to position [507, 0]
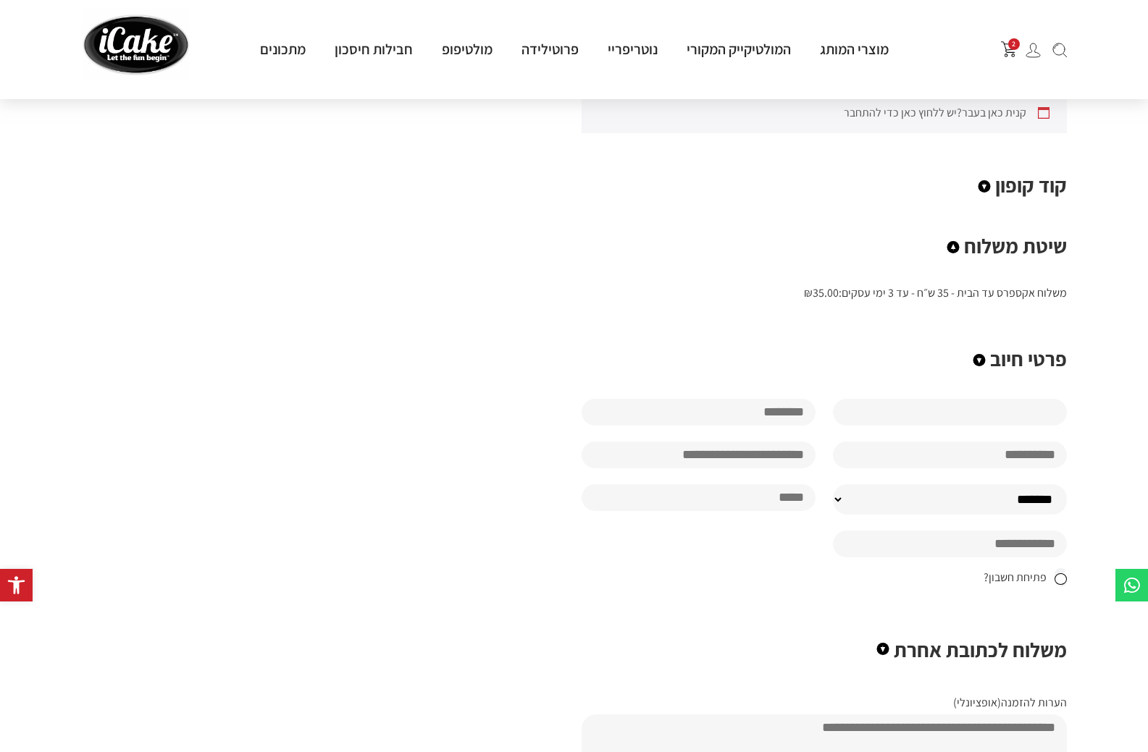
click at [955, 404] on input "text" at bounding box center [950, 412] width 234 height 27
type input "*****"
type input "********"
type input "**********"
type input "**"
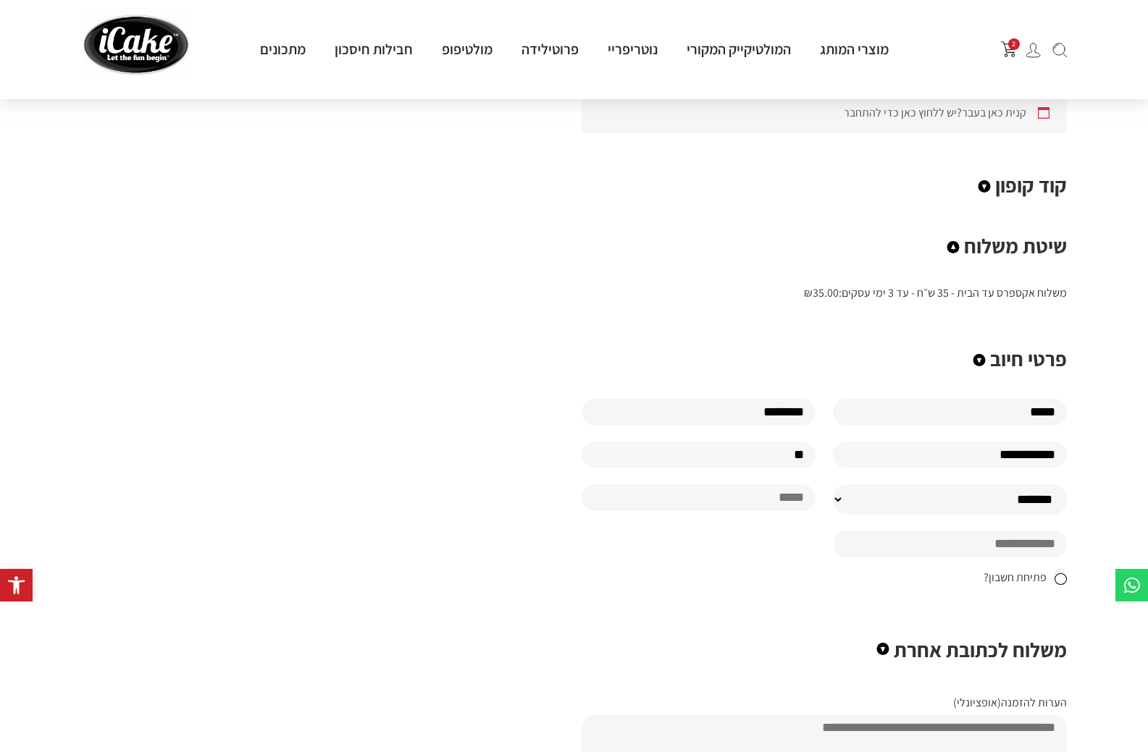
type input "**********"
click at [983, 509] on select "**********" at bounding box center [950, 499] width 234 height 30
select select "*****"
click at [833, 492] on select "**********" at bounding box center [950, 499] width 234 height 30
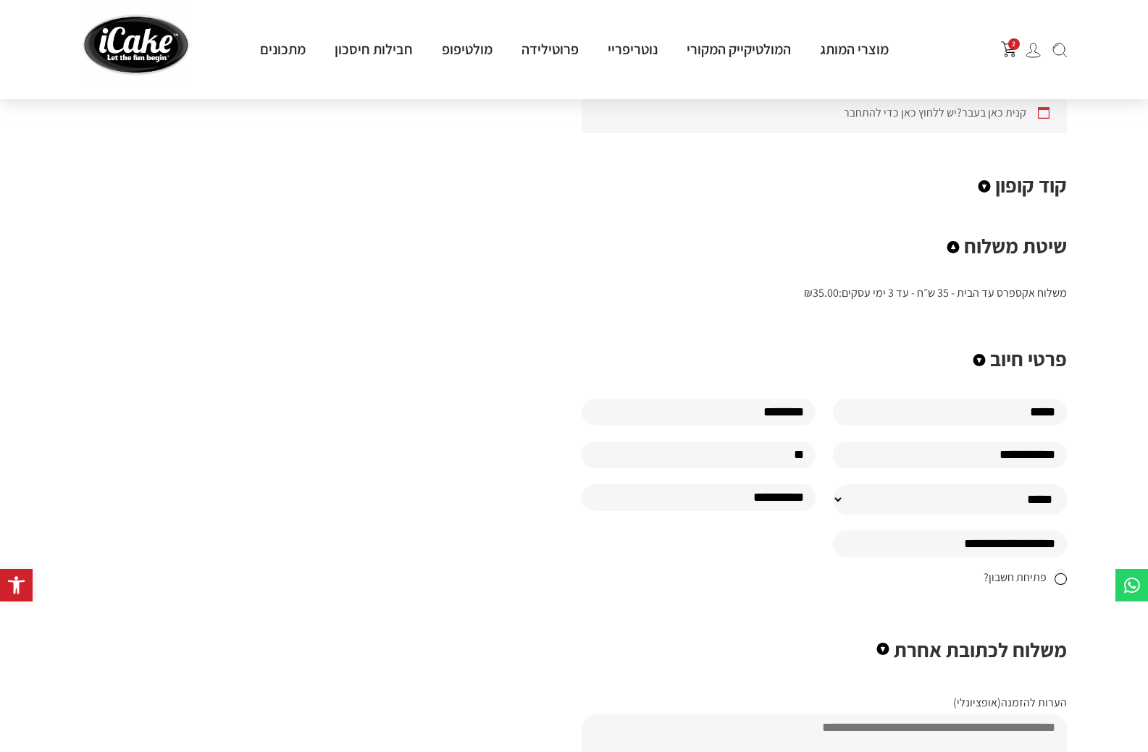
drag, startPoint x: 1002, startPoint y: 462, endPoint x: 967, endPoint y: 463, distance: 35.5
click at [967, 463] on input "**********" at bounding box center [950, 455] width 234 height 27
type input "********"
click at [777, 461] on input "**" at bounding box center [698, 455] width 234 height 27
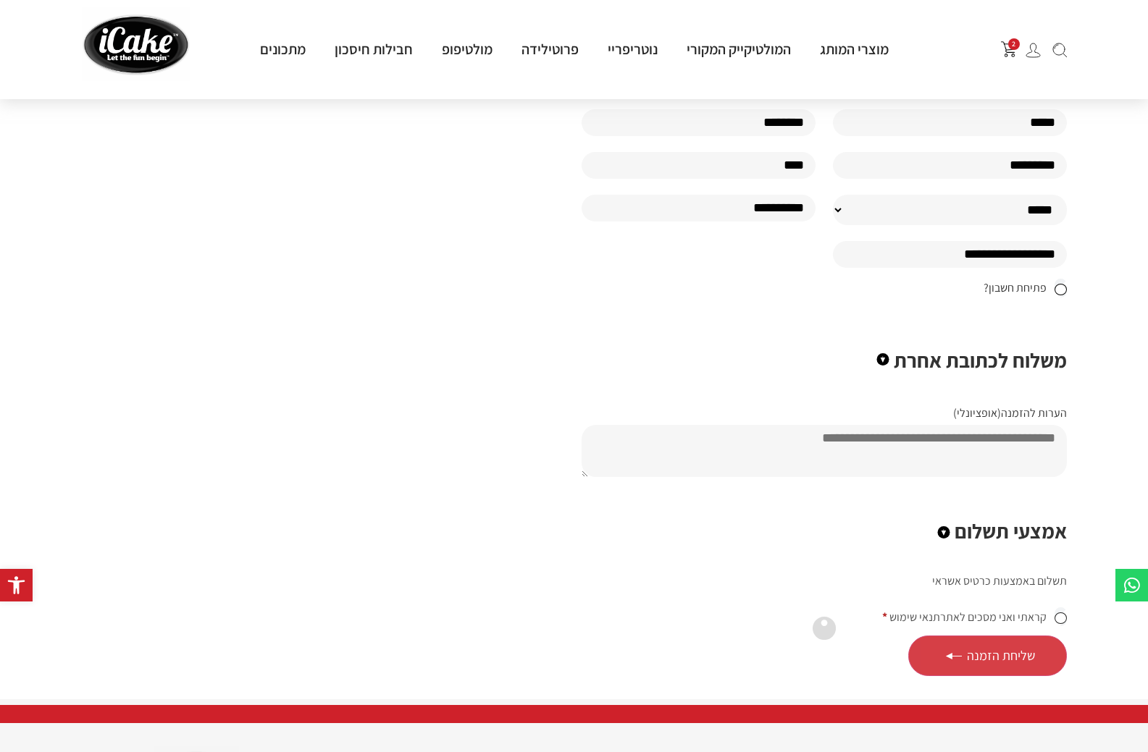
scroll to position [869, 0]
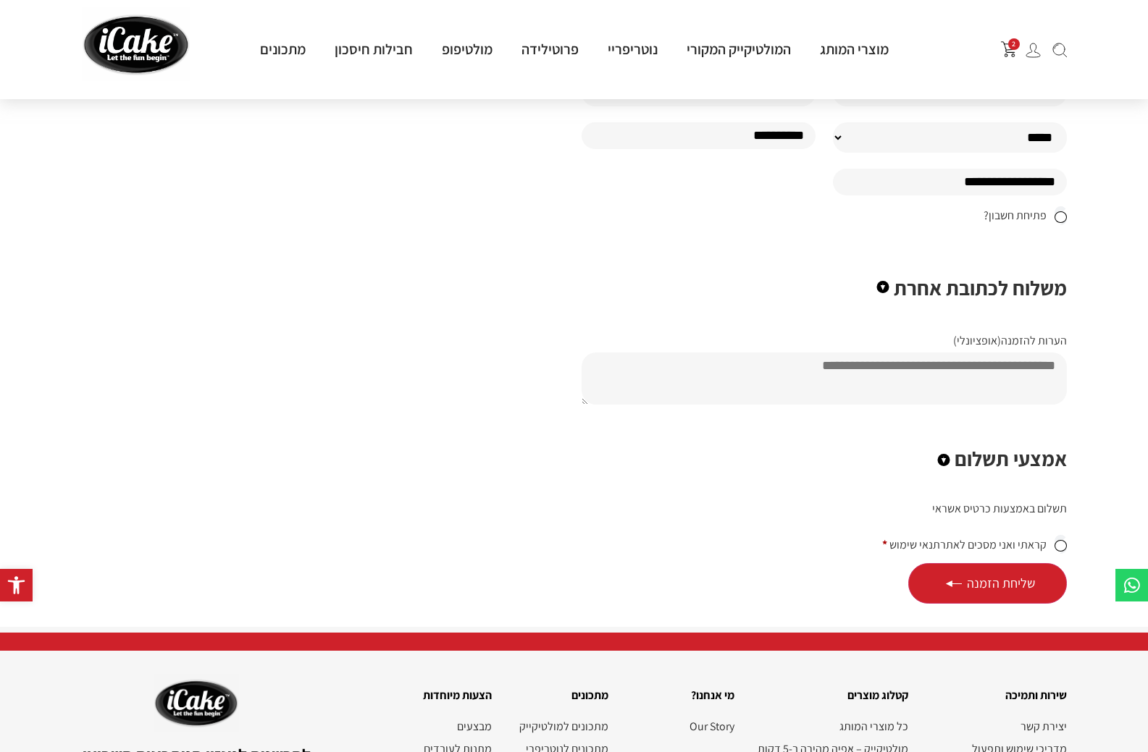
type input "****"
click at [960, 553] on span "קראתי ואני מסכים לאתר תנאי שימוש" at bounding box center [967, 544] width 157 height 15
click at [889, 553] on link "תנאי שימוש" at bounding box center [914, 544] width 51 height 15
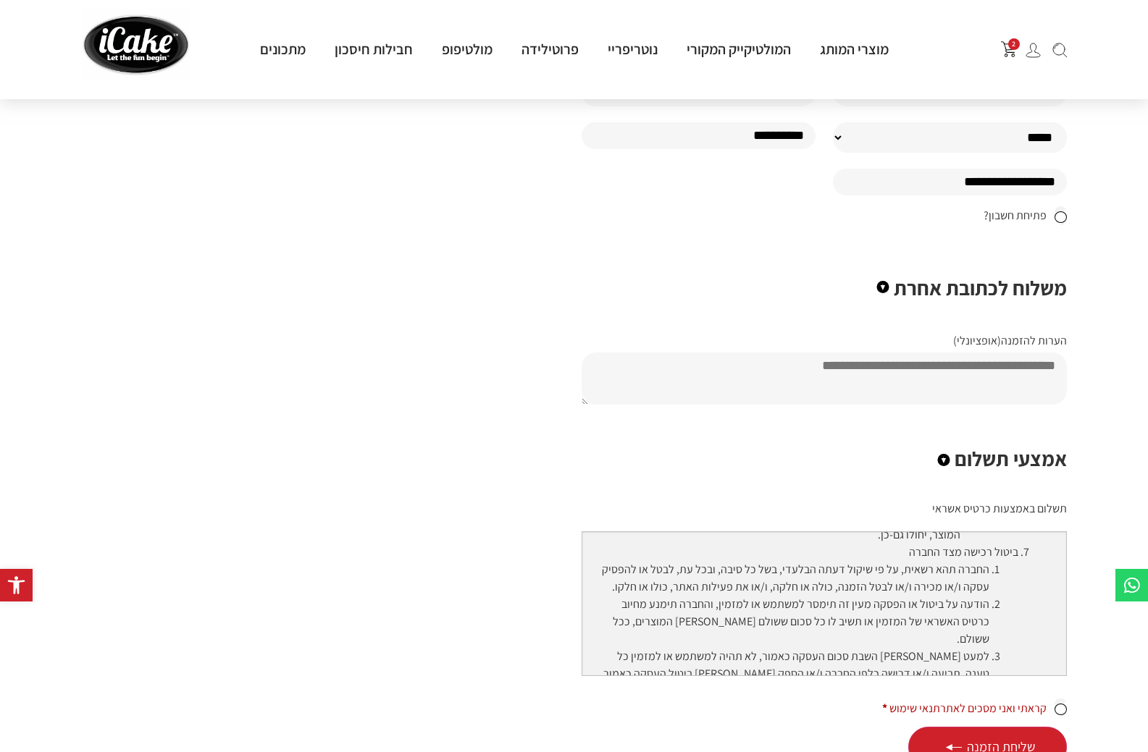
scroll to position [3259, 0]
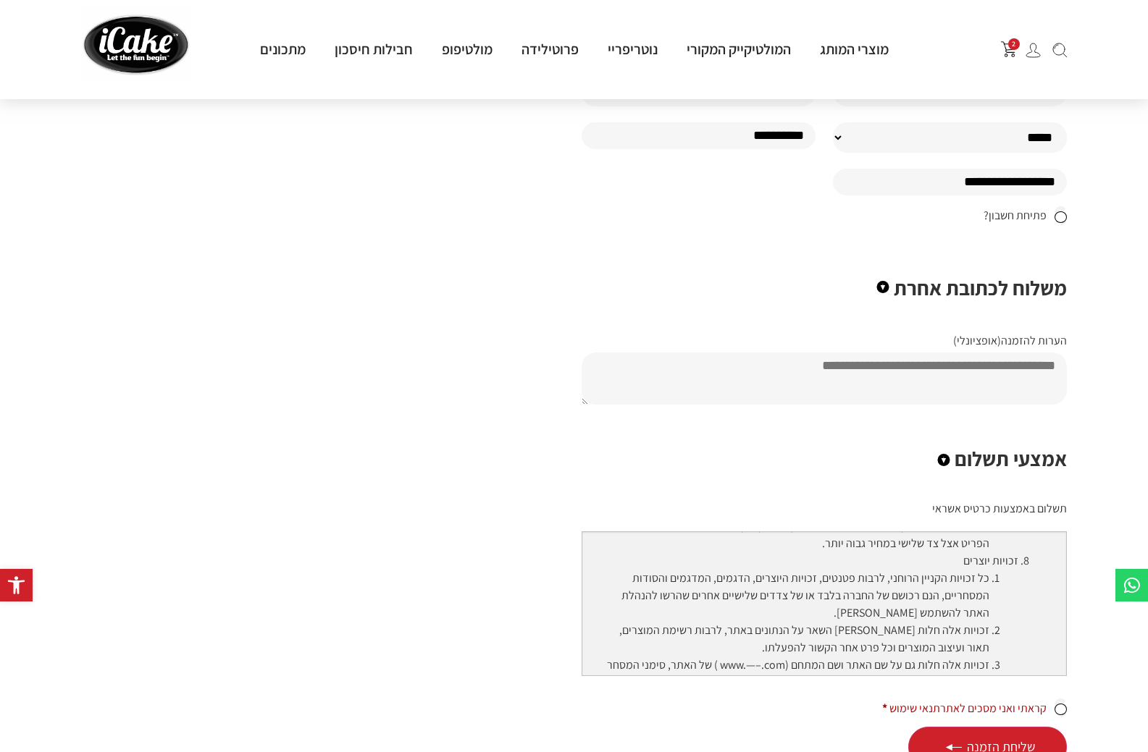
click at [726, 520] on li "תשלום באמצעות כרטיס אשראי" at bounding box center [823, 508] width 485 height 23
click at [700, 468] on h2 "אמצעי תשלום" at bounding box center [823, 458] width 485 height 17
click at [483, 569] on div "הזדמנות אחרונה חבילת שני מכשירי נוטריפריי ₪ 599.00 הוספה לסל פרוטילידה – מכונת …" at bounding box center [741, 79] width 666 height 1423
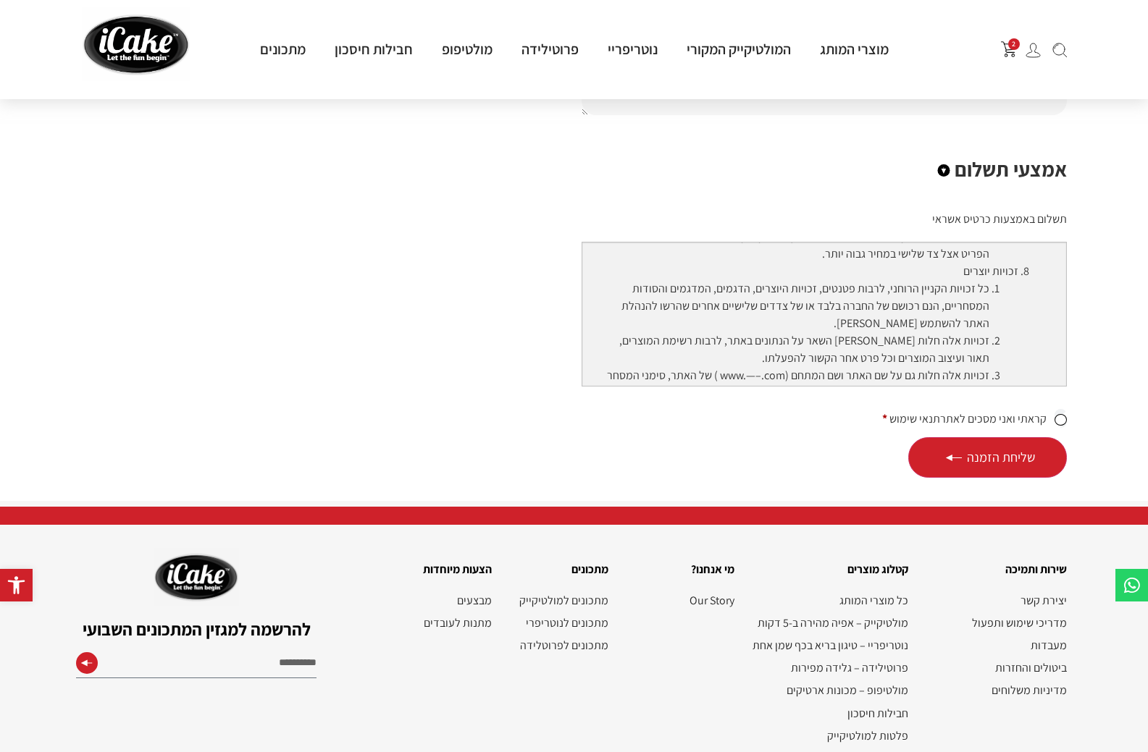
click at [1023, 478] on button "שליחת הזמנה" at bounding box center [987, 457] width 159 height 41
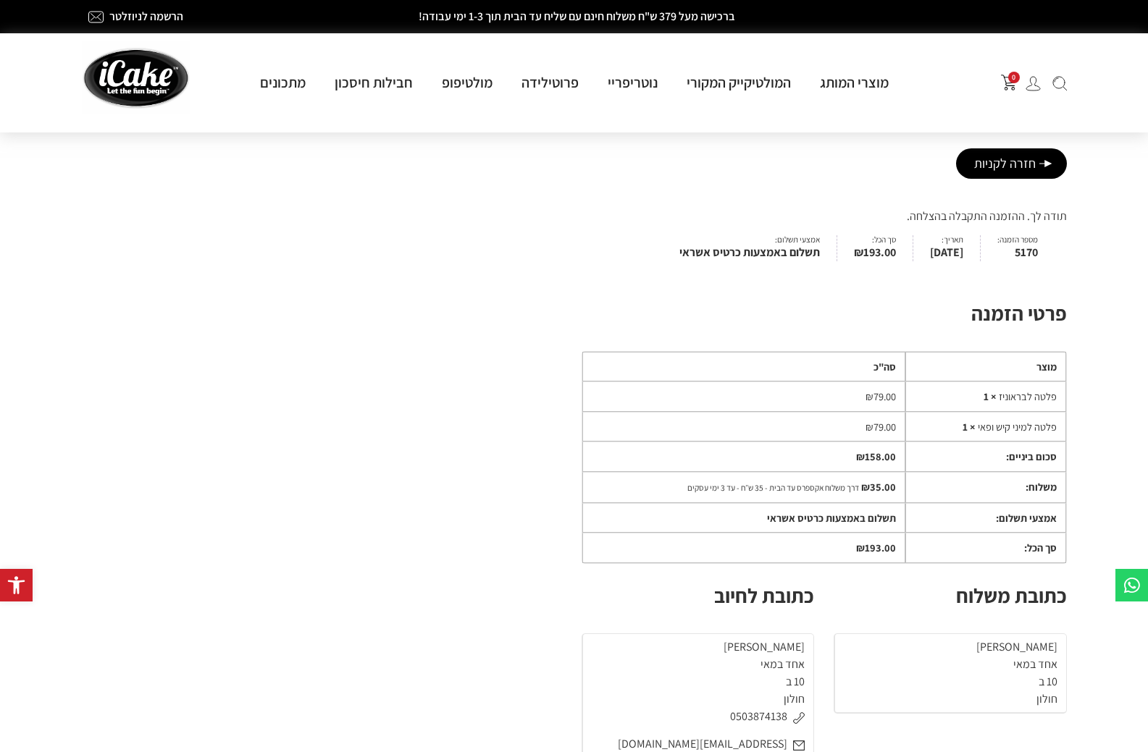
scroll to position [72, 0]
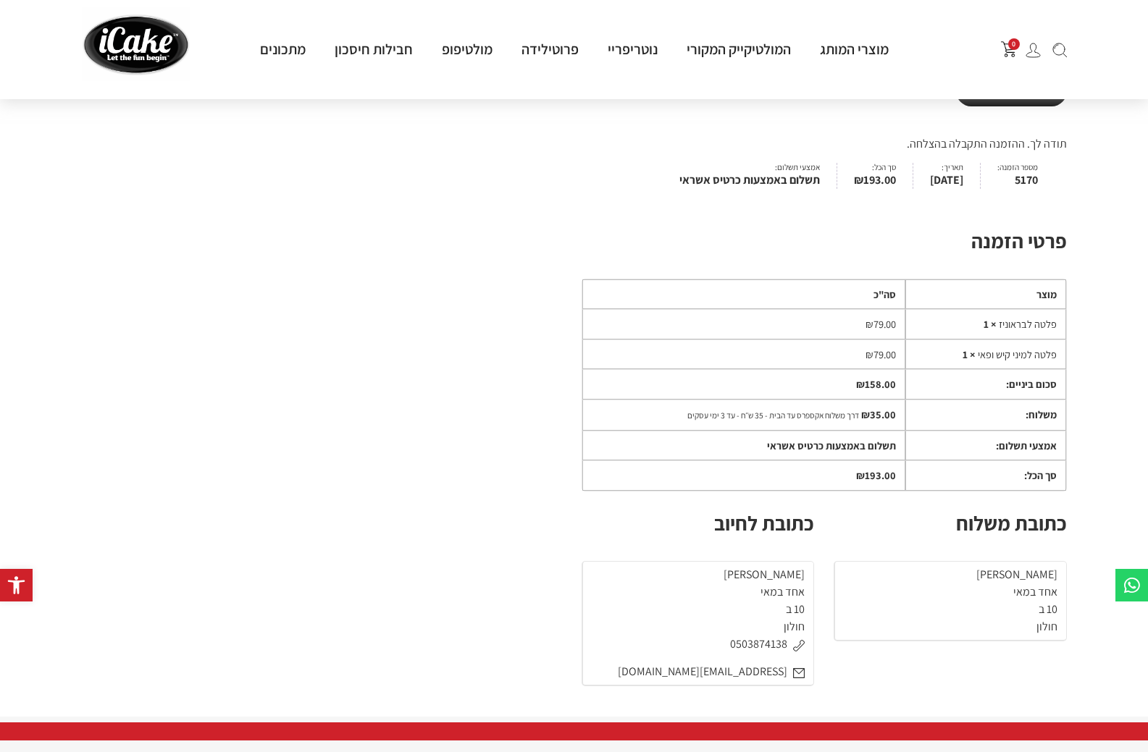
drag, startPoint x: 402, startPoint y: 243, endPoint x: 417, endPoint y: 215, distance: 32.1
click at [411, 227] on div "הזדמנות אחרונה חבילת שני מכשירי נוטריפריי ₪ 599.00 הוספה לסל פרוטילידה – מכונת …" at bounding box center [574, 422] width 999 height 589
click at [452, 277] on div "הזדמנות אחרונה חבילת שני מכשירי נוטריפריי ₪ 599.00 הוספה לסל פרוטילידה – מכונת …" at bounding box center [741, 422] width 666 height 589
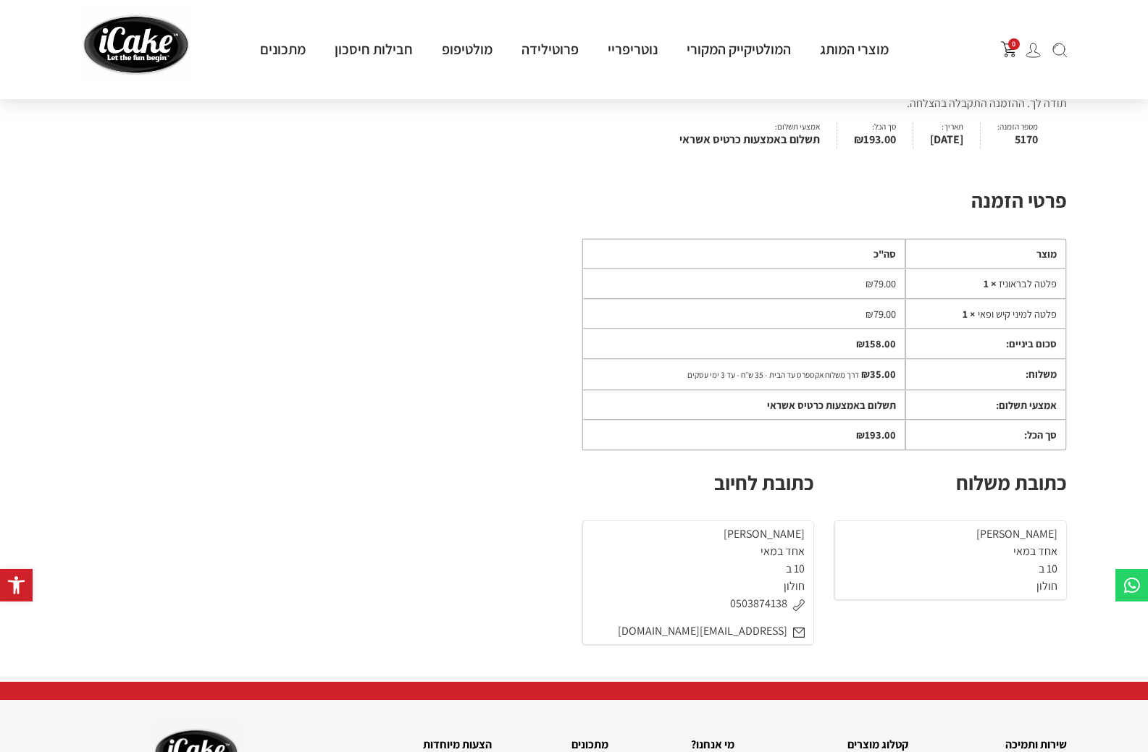
scroll to position [115, 0]
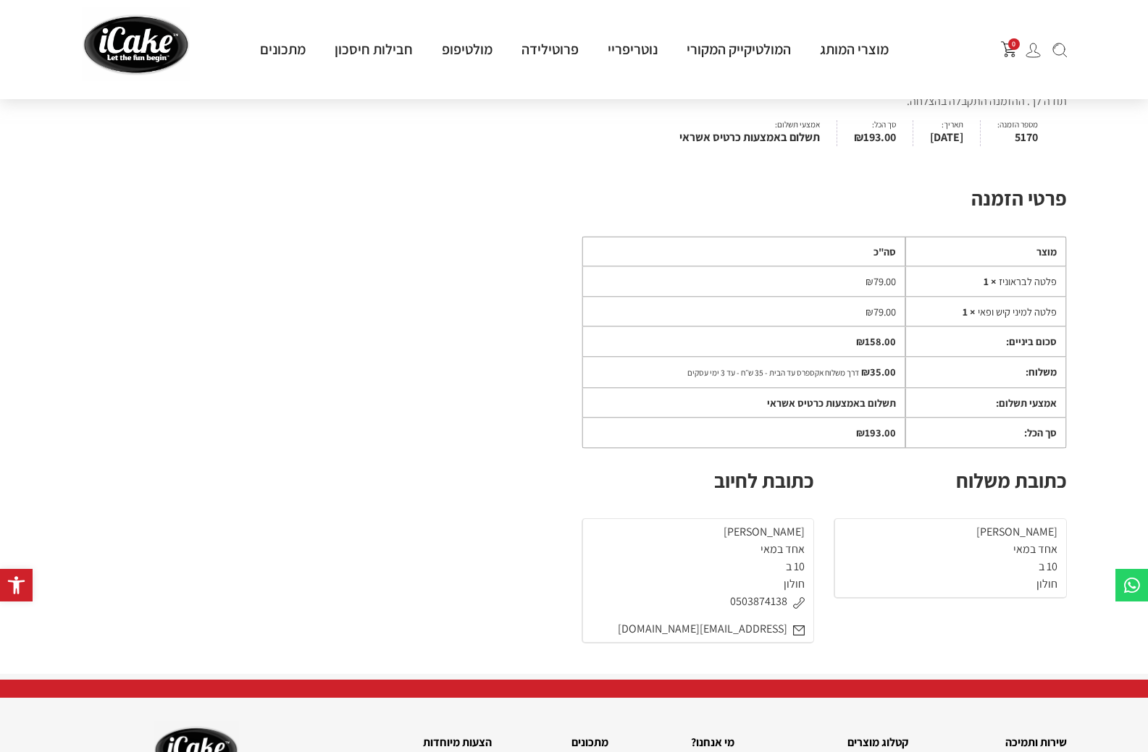
drag, startPoint x: 337, startPoint y: 208, endPoint x: 350, endPoint y: 178, distance: 32.4
click at [350, 178] on div "הזדמנות אחרונה חבילת שני מכשירי נוטריפריי ₪ 599.00 הוספה לסל פרוטילידה – מכונת …" at bounding box center [574, 379] width 999 height 589
